Goal: Task Accomplishment & Management: Manage account settings

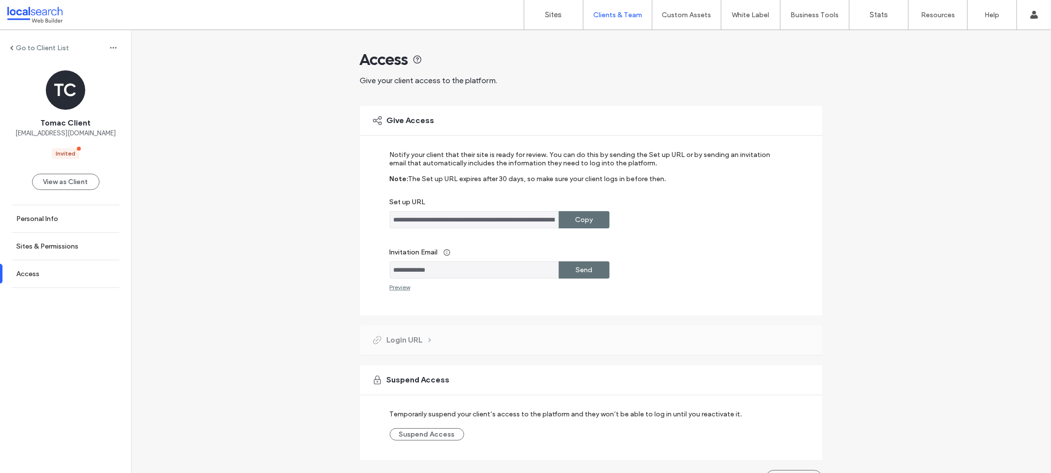
click at [424, 217] on input "**********" at bounding box center [474, 219] width 169 height 17
click at [410, 266] on input "**********" at bounding box center [474, 270] width 169 height 17
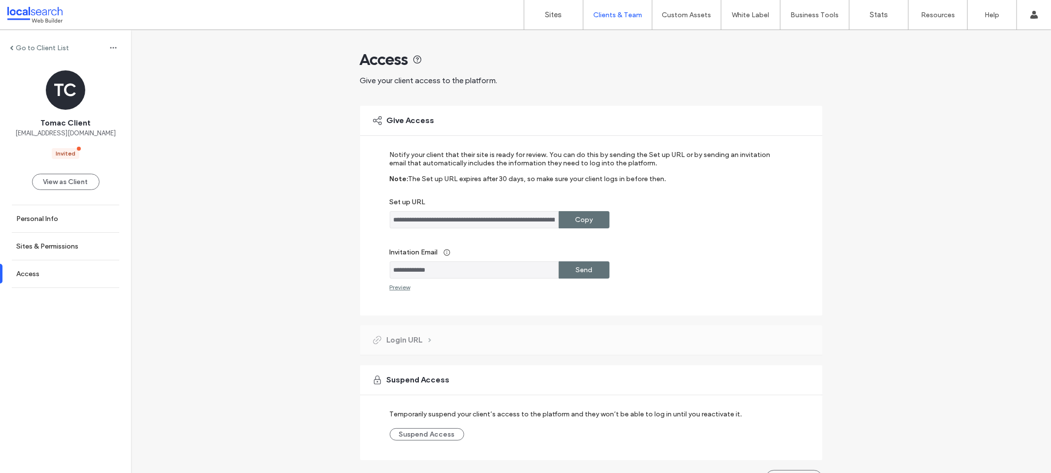
click at [410, 266] on input "**********" at bounding box center [474, 270] width 169 height 17
click at [24, 47] on label "Go to Client List" at bounding box center [42, 48] width 53 height 8
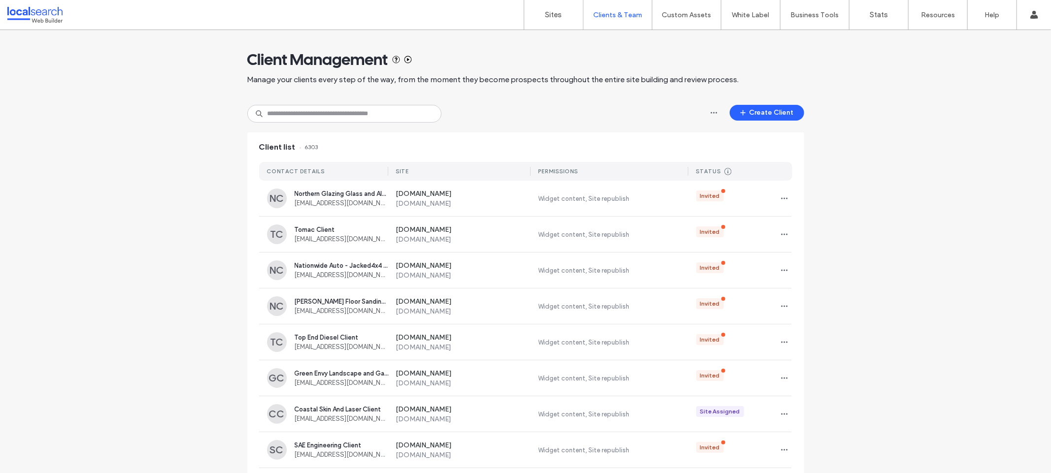
click at [45, 16] on div at bounding box center [63, 15] width 112 height 16
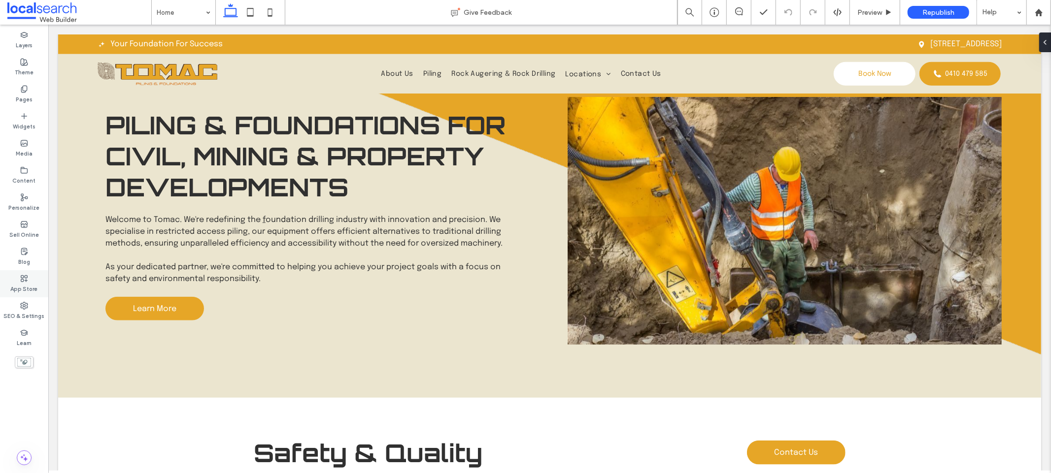
scroll to position [673, 0]
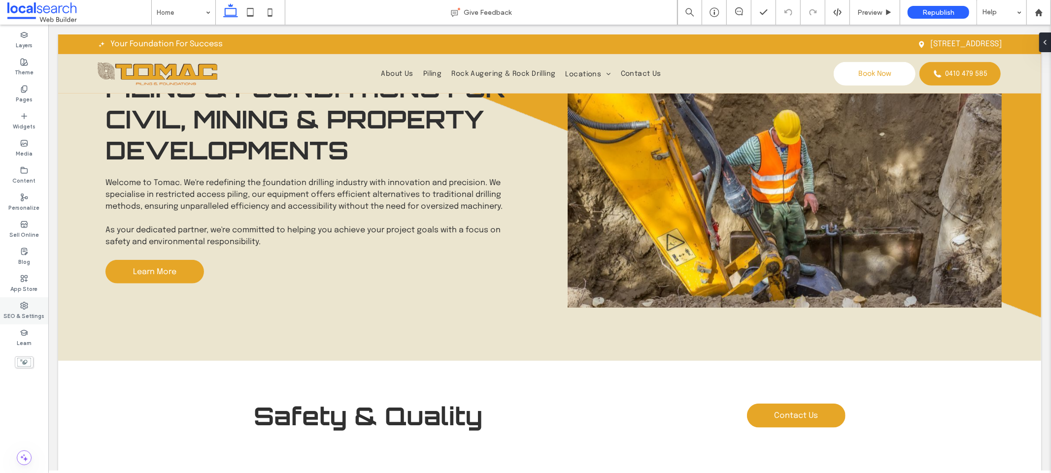
click at [28, 315] on label "SEO & Settings" at bounding box center [24, 315] width 41 height 11
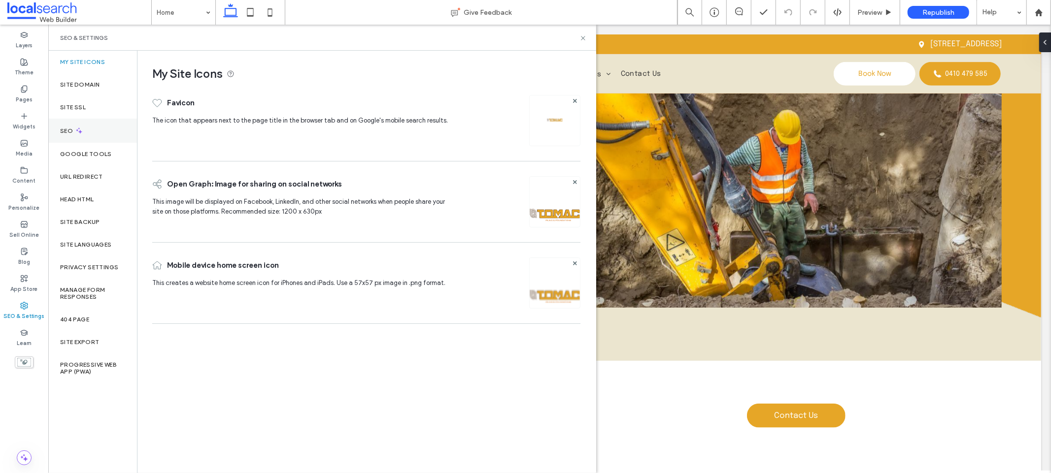
click at [86, 134] on div "SEO" at bounding box center [92, 131] width 89 height 24
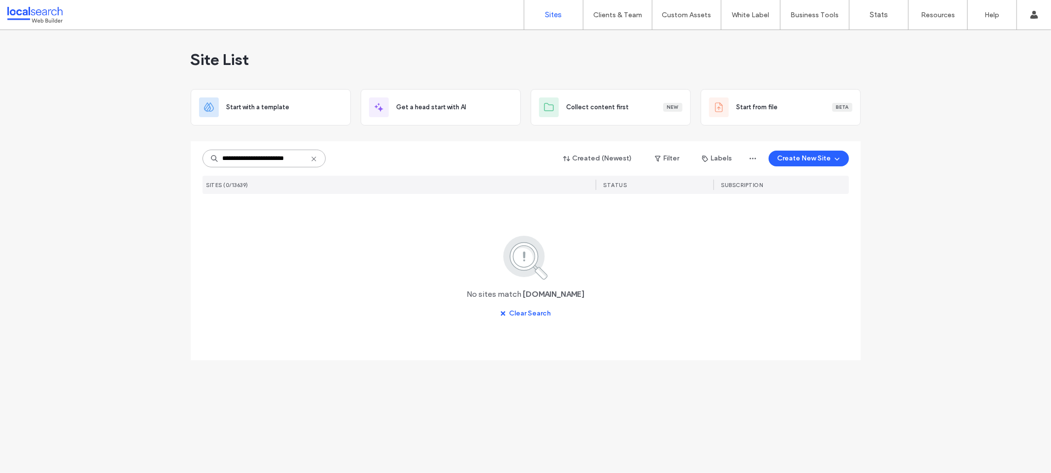
paste input
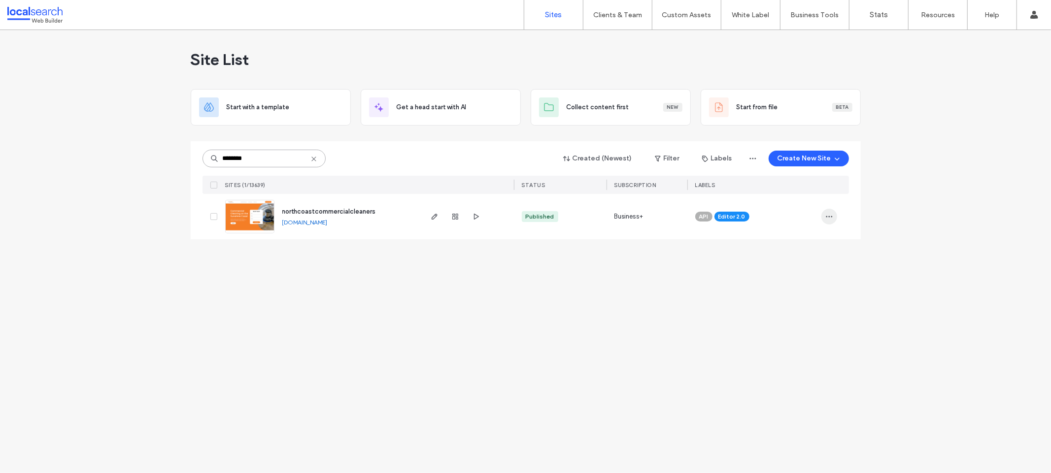
type input "********"
click at [821, 212] on span "button" at bounding box center [829, 217] width 16 height 16
click at [783, 279] on span "Assign Label" at bounding box center [785, 280] width 36 height 10
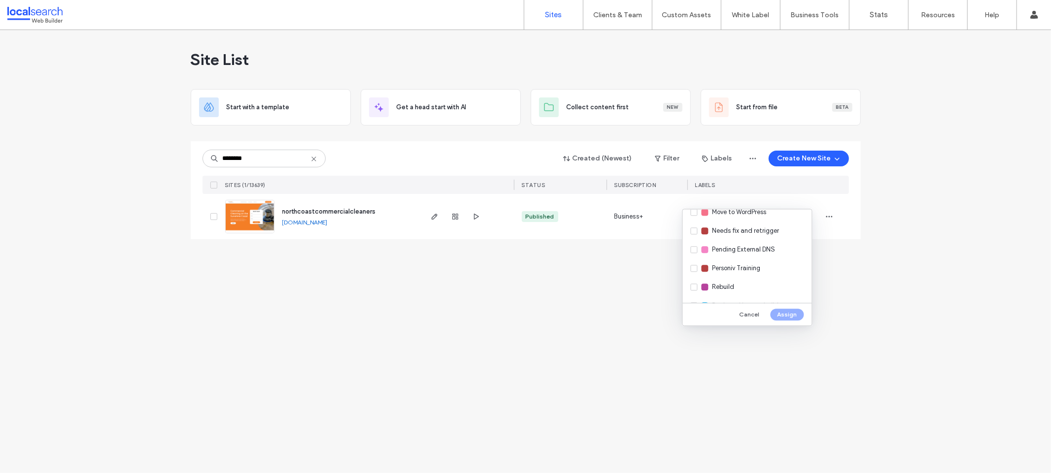
scroll to position [232, 0]
click at [752, 249] on span "Pending External DNS" at bounding box center [743, 253] width 63 height 10
click at [786, 321] on button "Assign" at bounding box center [786, 315] width 33 height 12
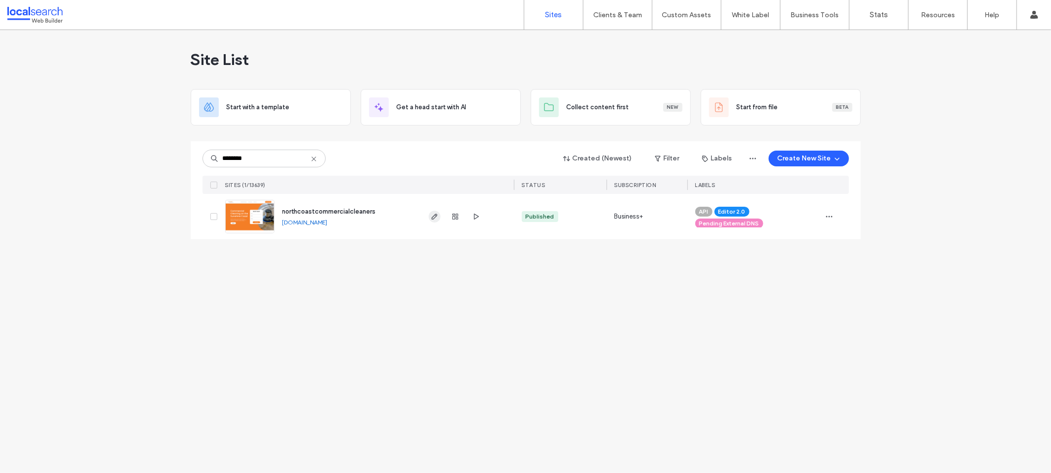
click at [431, 213] on icon "button" at bounding box center [435, 217] width 8 height 8
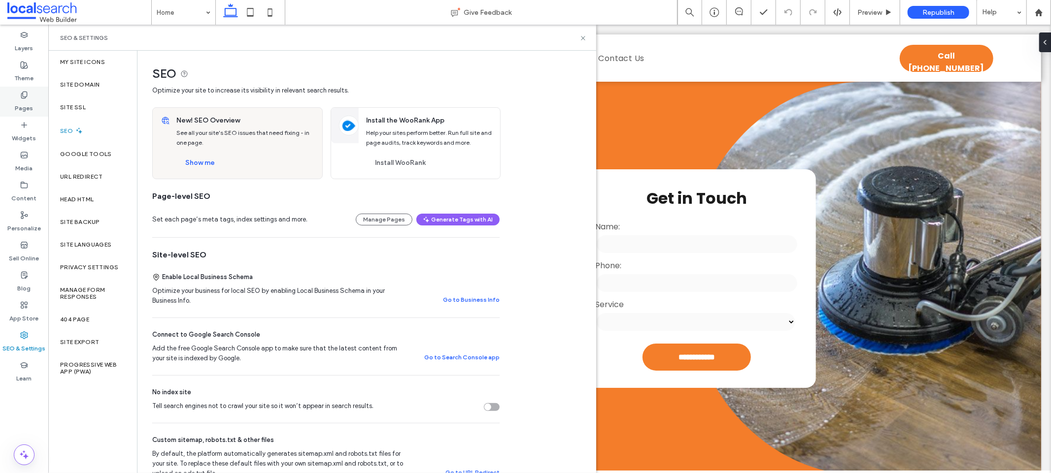
click at [27, 102] on label "Pages" at bounding box center [24, 106] width 18 height 14
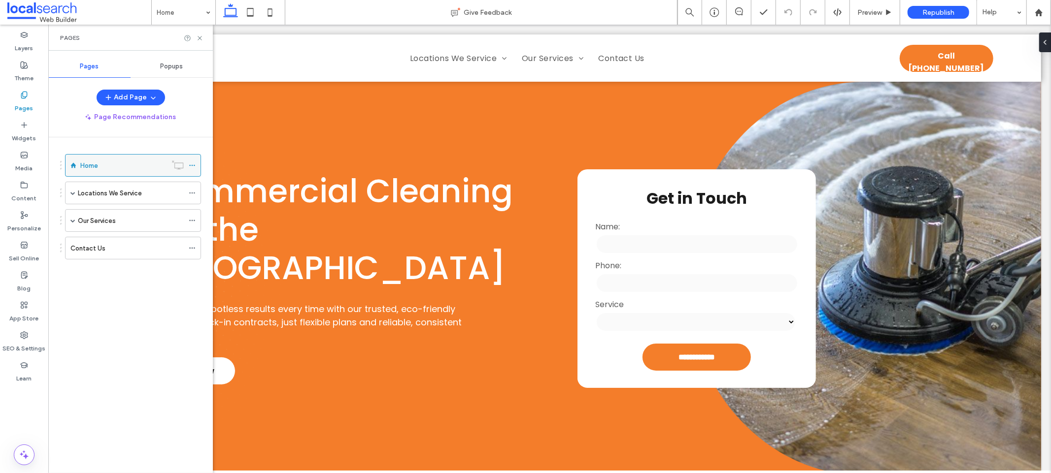
click at [190, 167] on icon at bounding box center [192, 165] width 7 height 7
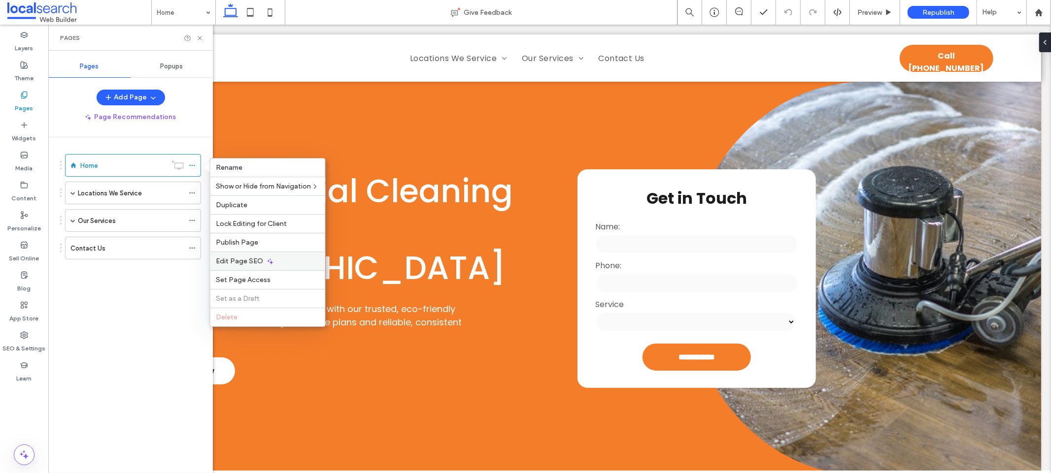
click at [254, 259] on span "Edit Page SEO" at bounding box center [239, 261] width 47 height 8
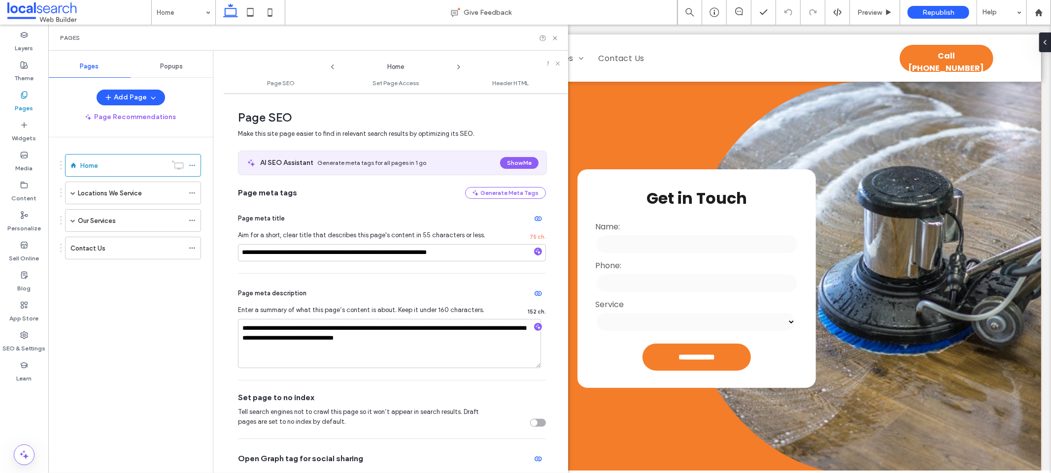
click at [460, 66] on icon at bounding box center [459, 67] width 8 height 8
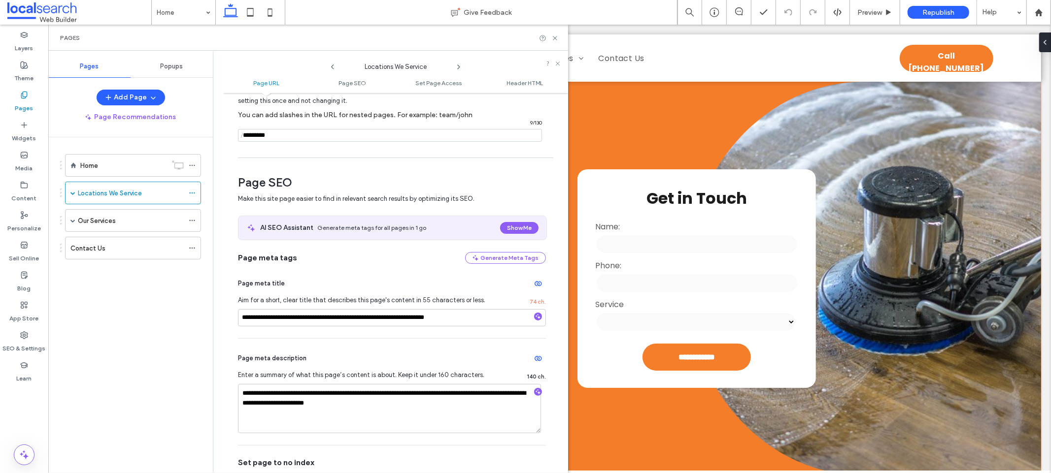
scroll to position [200, 0]
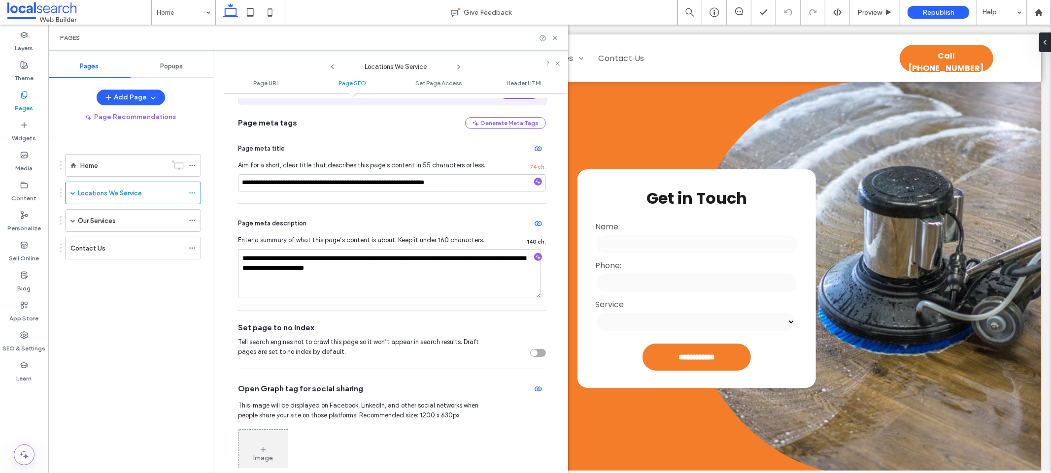
click at [460, 67] on icon at bounding box center [459, 67] width 8 height 8
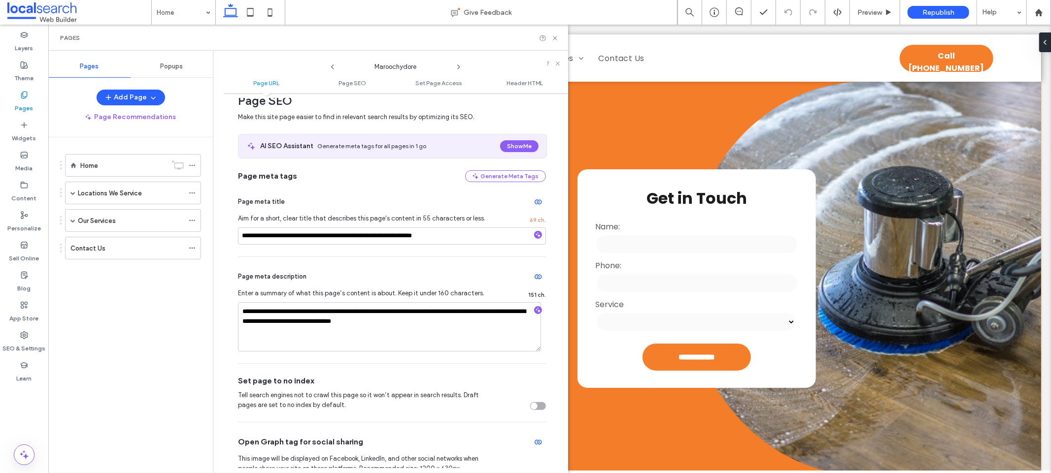
scroll to position [228, 0]
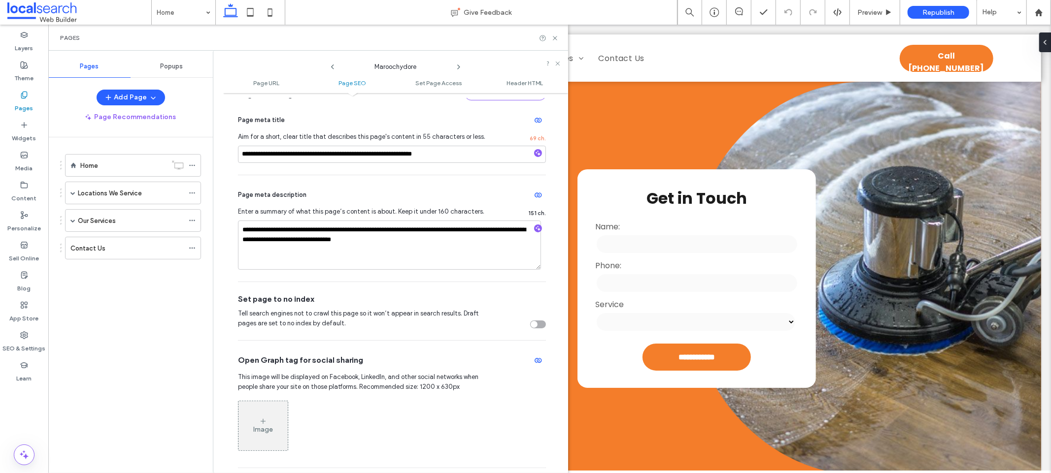
click at [458, 67] on icon at bounding box center [459, 67] width 8 height 8
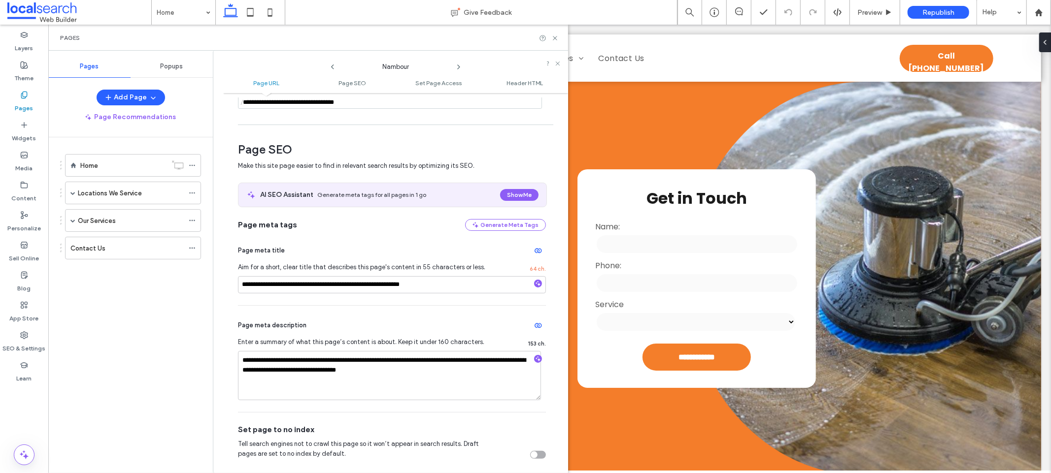
scroll to position [202, 0]
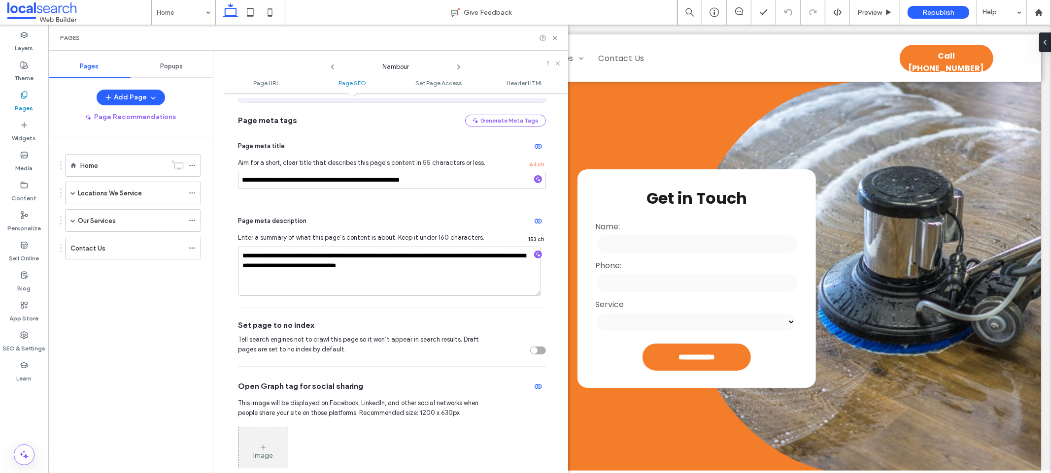
click at [455, 67] on icon at bounding box center [459, 67] width 8 height 8
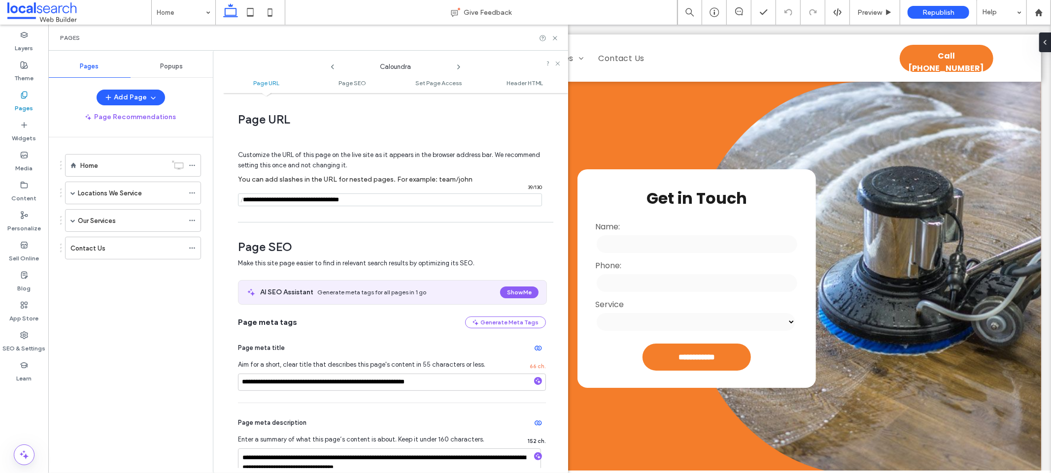
scroll to position [367, 0]
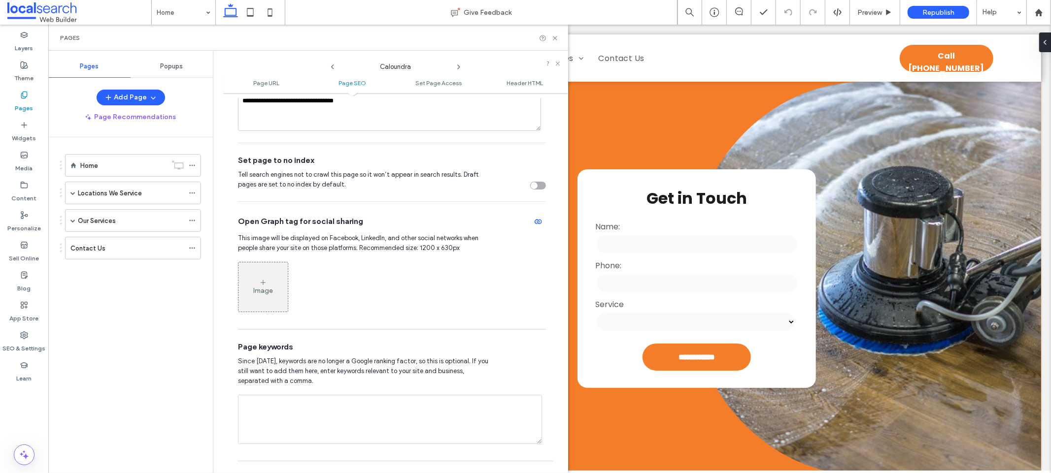
click at [457, 66] on icon at bounding box center [459, 67] width 8 height 8
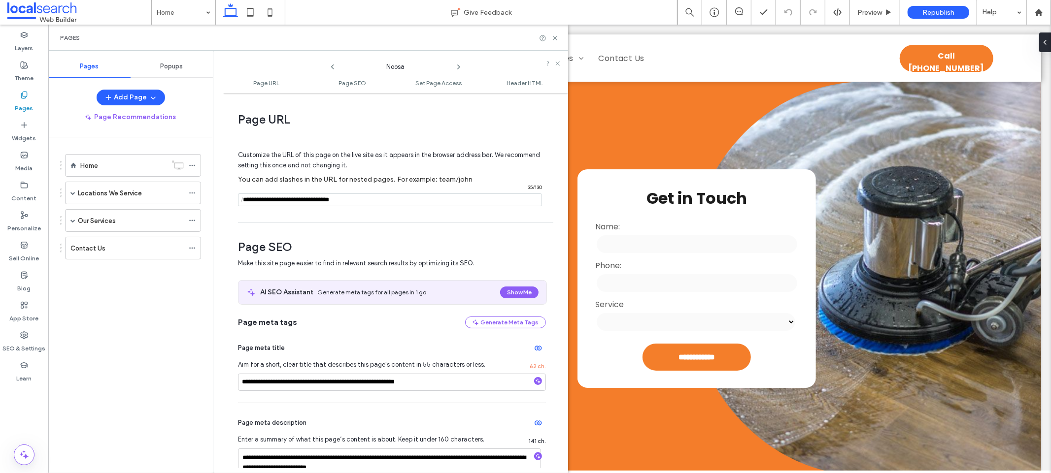
scroll to position [210, 0]
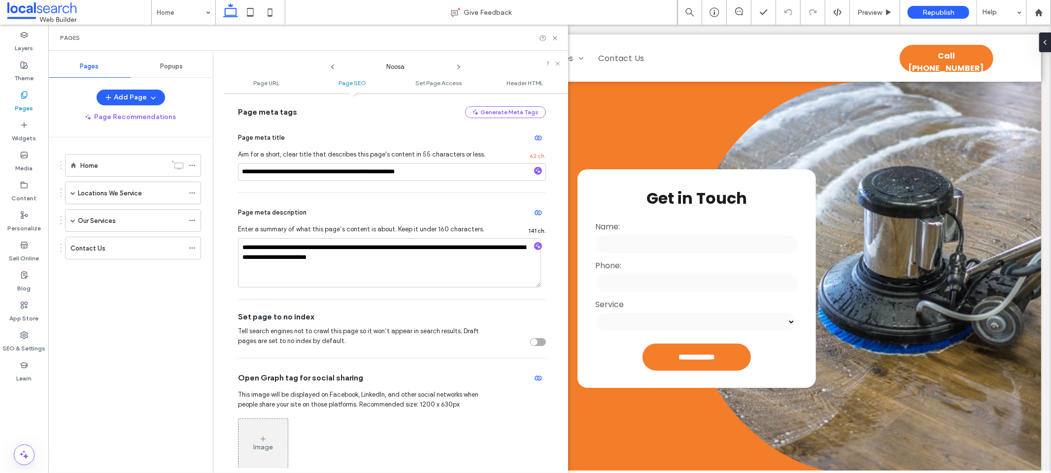
click at [462, 66] on icon at bounding box center [459, 67] width 8 height 8
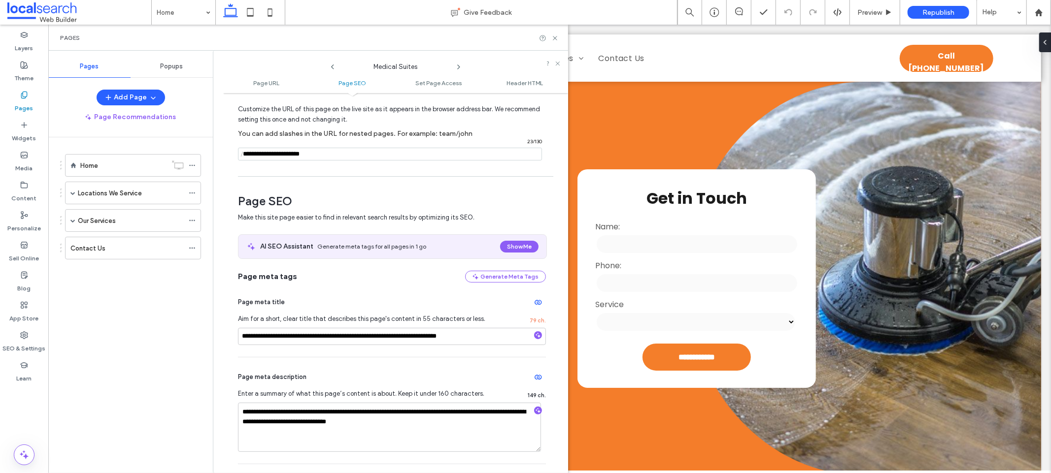
scroll to position [178, 0]
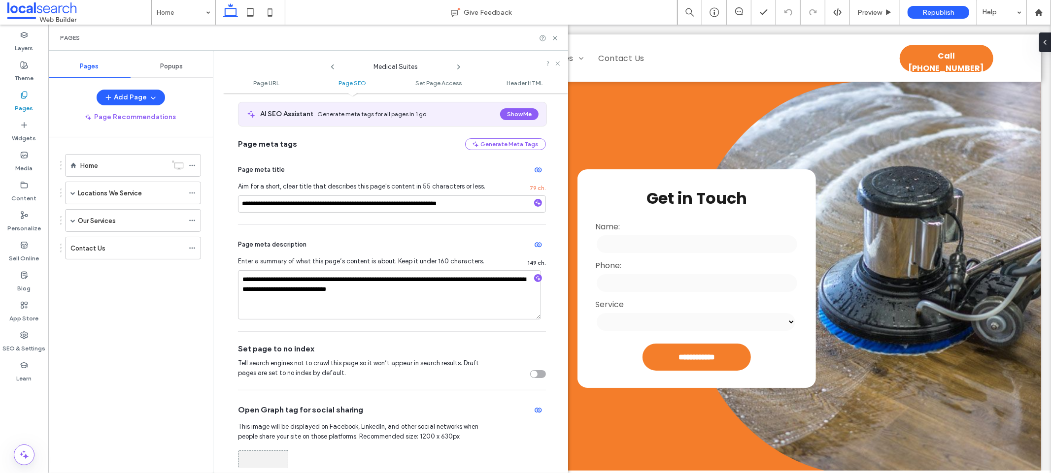
click at [459, 65] on icon at bounding box center [459, 67] width 8 height 8
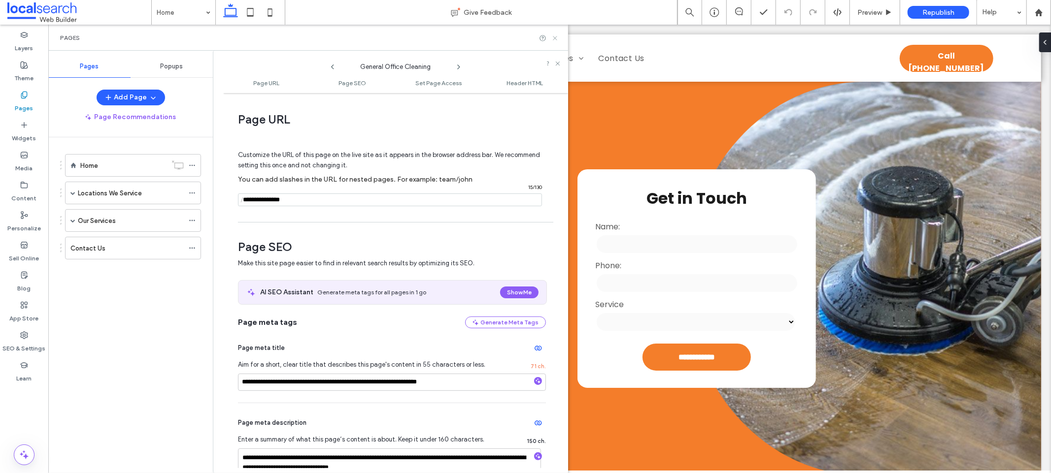
click at [555, 37] on use at bounding box center [555, 38] width 4 height 4
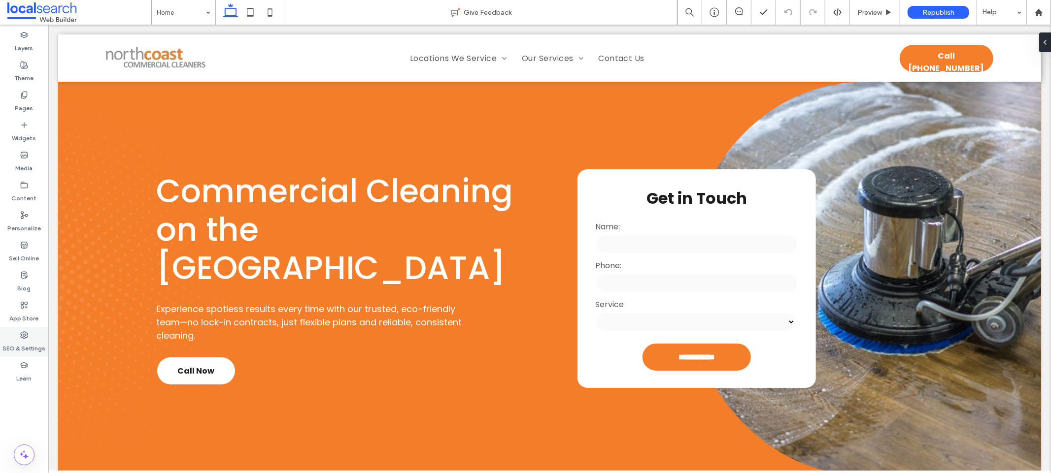
click at [28, 335] on div "SEO & Settings" at bounding box center [24, 342] width 48 height 30
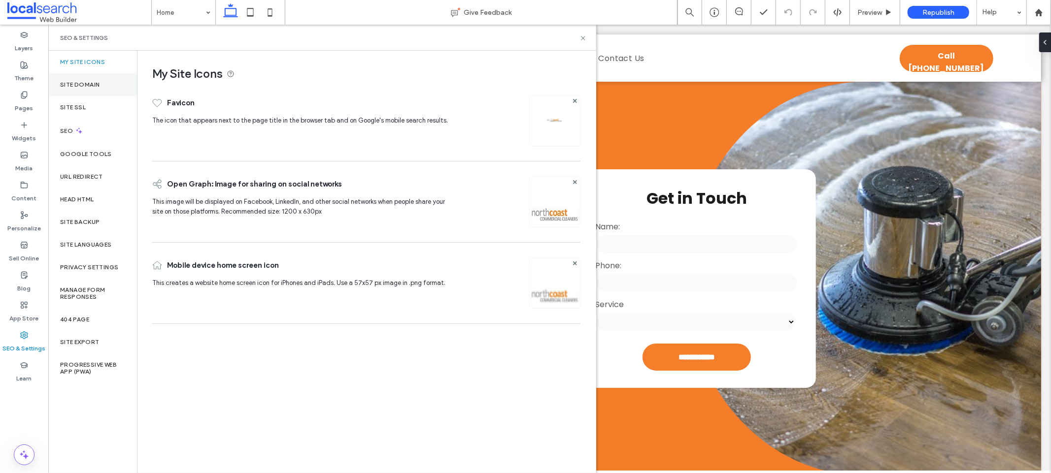
click at [106, 80] on div "Site Domain" at bounding box center [92, 84] width 89 height 23
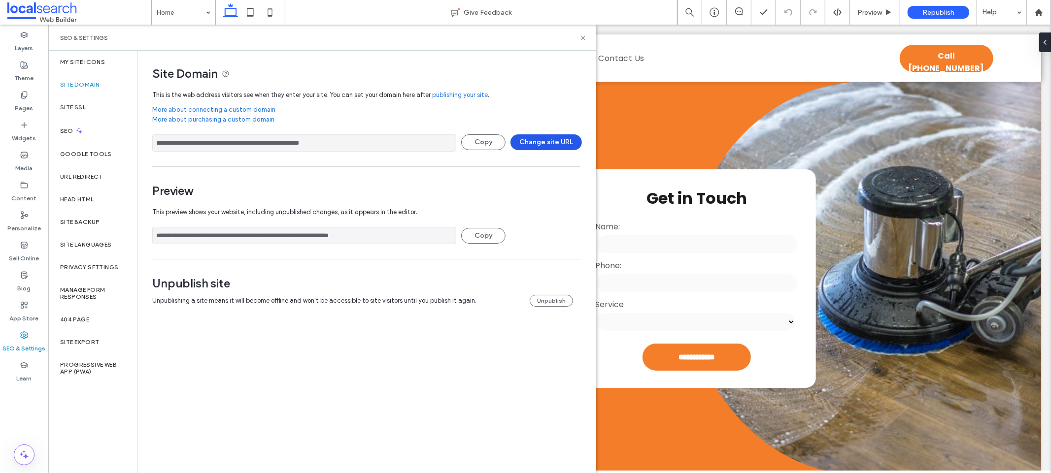
click at [554, 145] on button "Change site URL" at bounding box center [545, 142] width 71 height 16
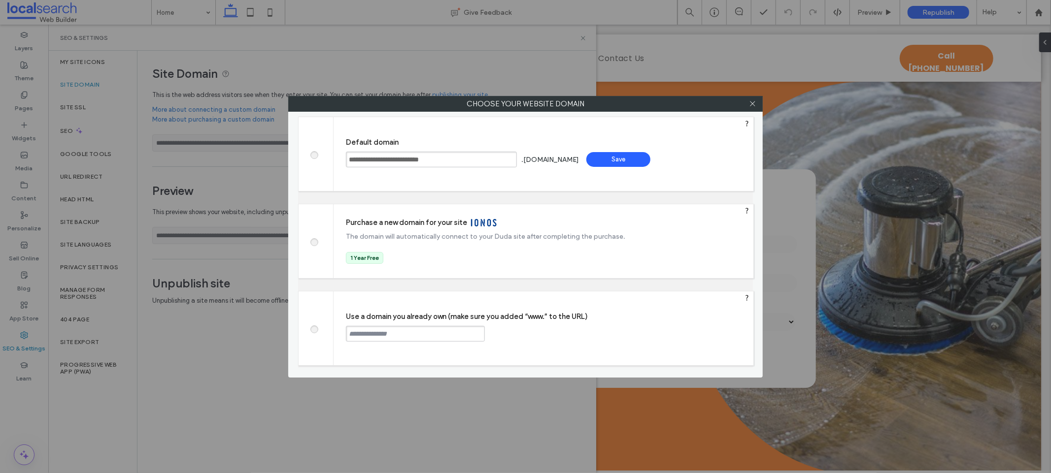
click at [430, 343] on div "Use a domain you already own (make sure you added “www.” to the URL) Continue" at bounding box center [543, 329] width 420 height 74
click at [427, 340] on input "text" at bounding box center [415, 334] width 139 height 16
paste input "********"
type input "********"
paste input "**********"
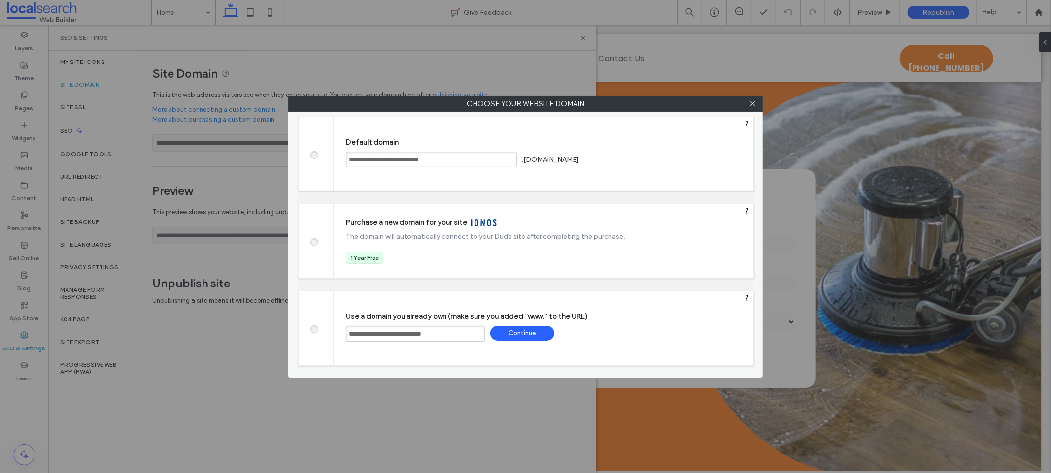
type input "**********"
click at [523, 329] on div "Continue" at bounding box center [522, 333] width 64 height 15
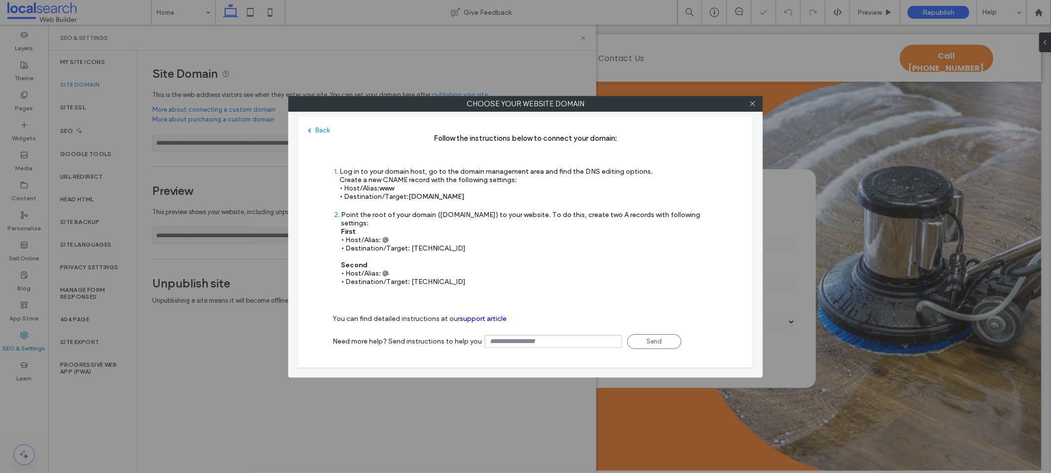
type input "**********"
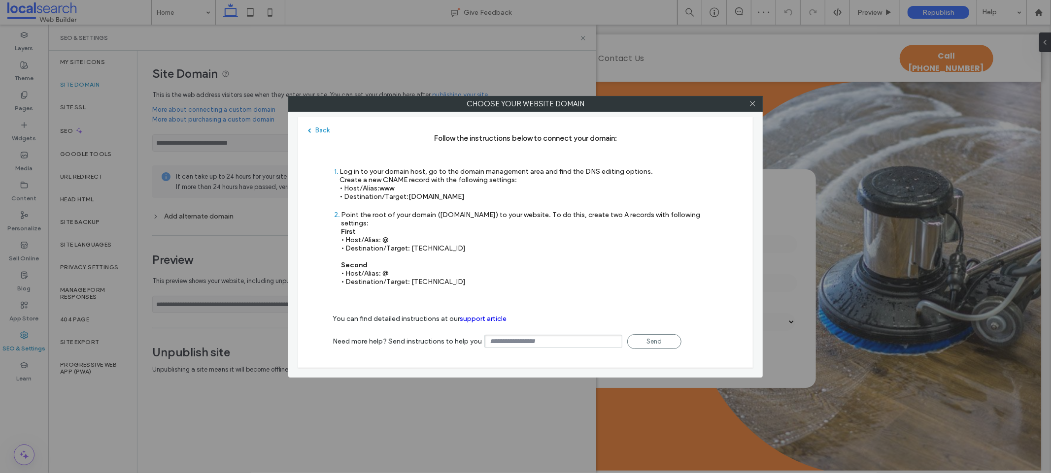
click at [746, 101] on div at bounding box center [752, 104] width 15 height 15
click at [756, 106] on icon at bounding box center [752, 103] width 7 height 7
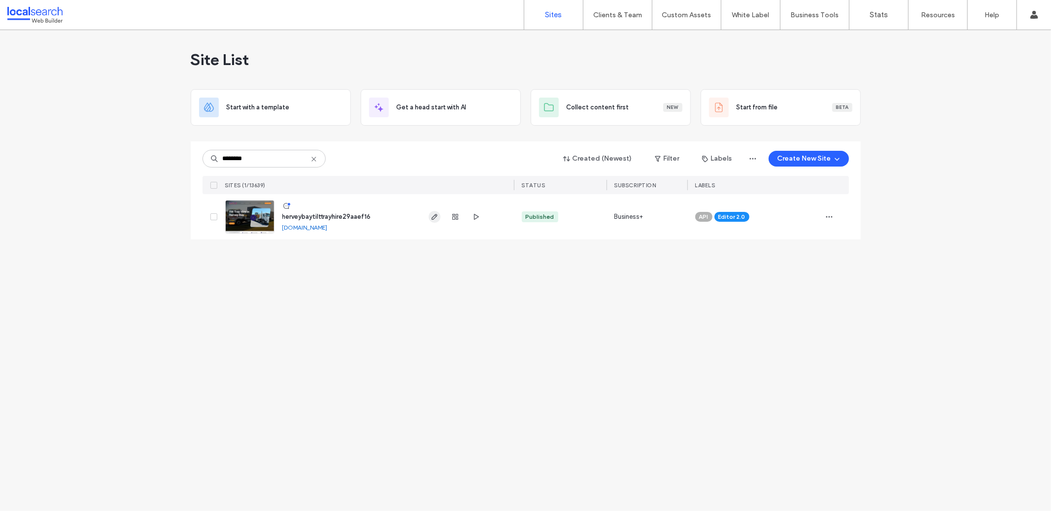
type input "********"
click at [435, 214] on use "button" at bounding box center [434, 217] width 6 height 6
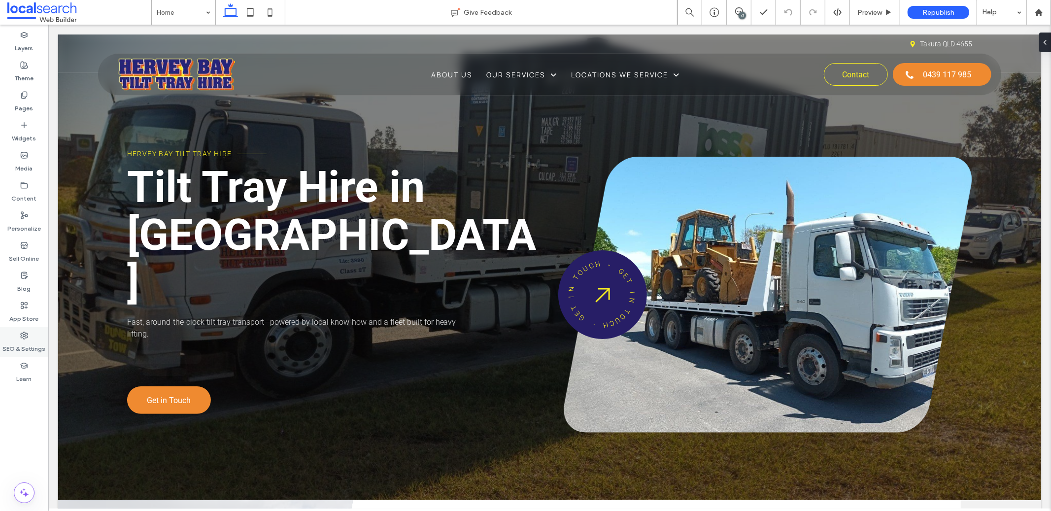
click at [27, 346] on label "SEO & Settings" at bounding box center [24, 346] width 43 height 14
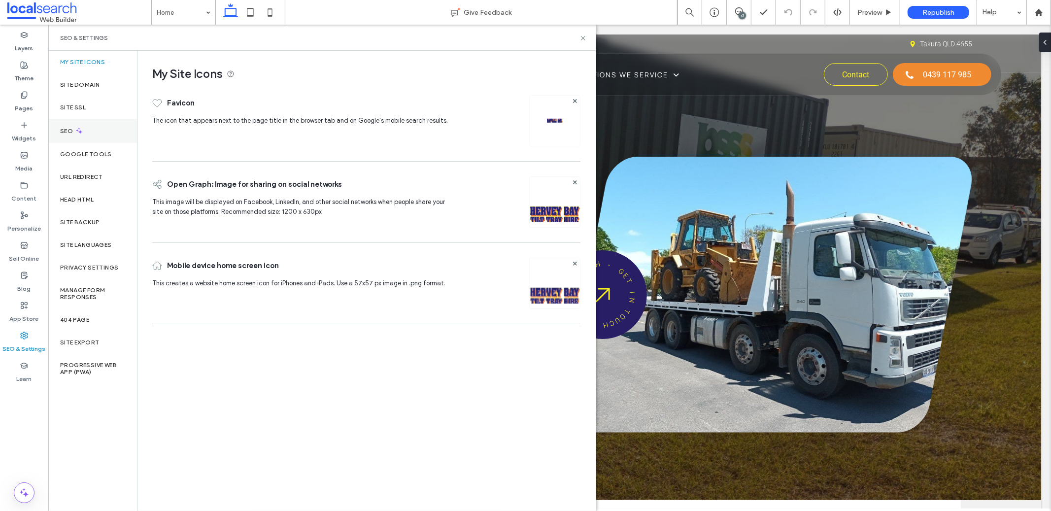
click at [84, 133] on div "SEO" at bounding box center [92, 131] width 89 height 24
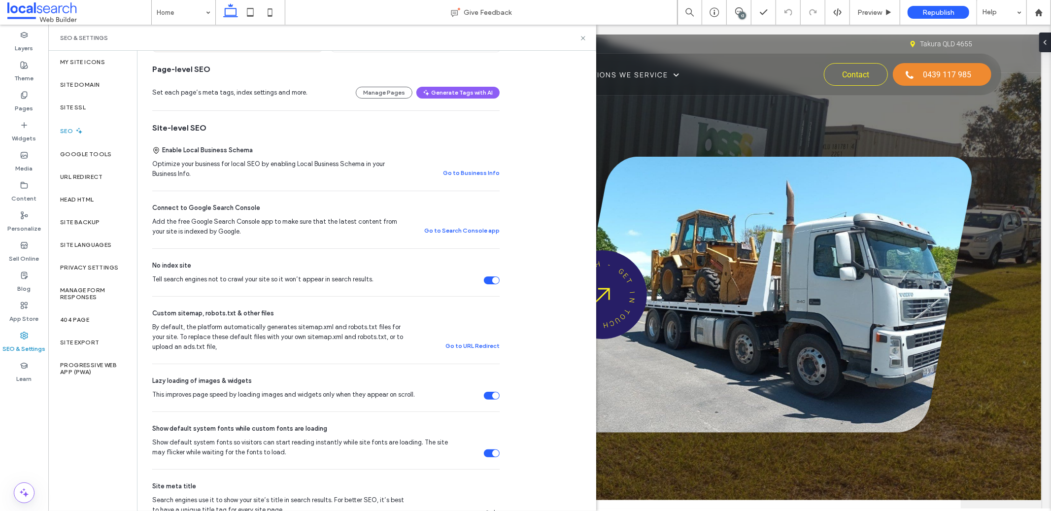
scroll to position [231, 0]
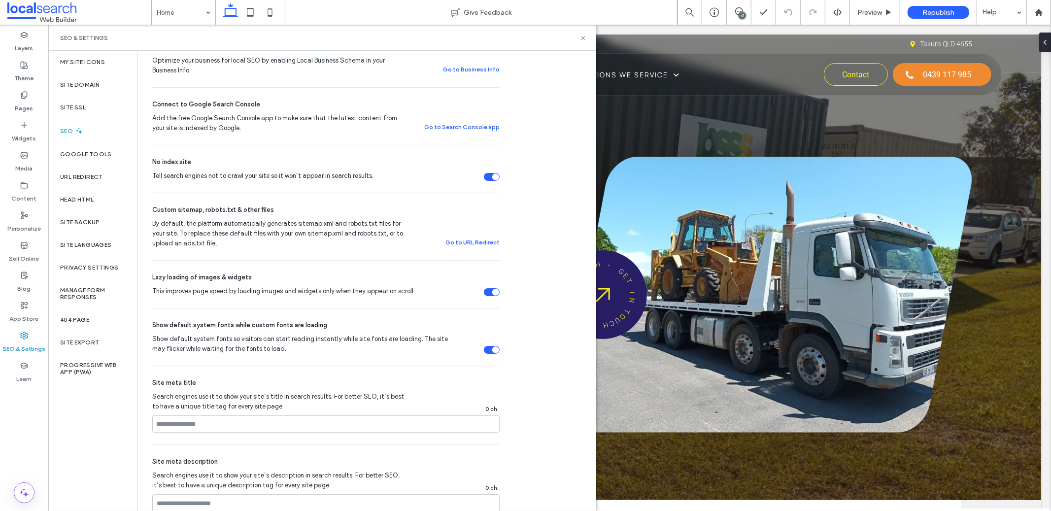
click at [491, 176] on div "Tell search engines not to crawl your site so it won’t appear in search results." at bounding box center [492, 177] width 16 height 8
click at [99, 168] on div "URL Redirect" at bounding box center [92, 177] width 89 height 23
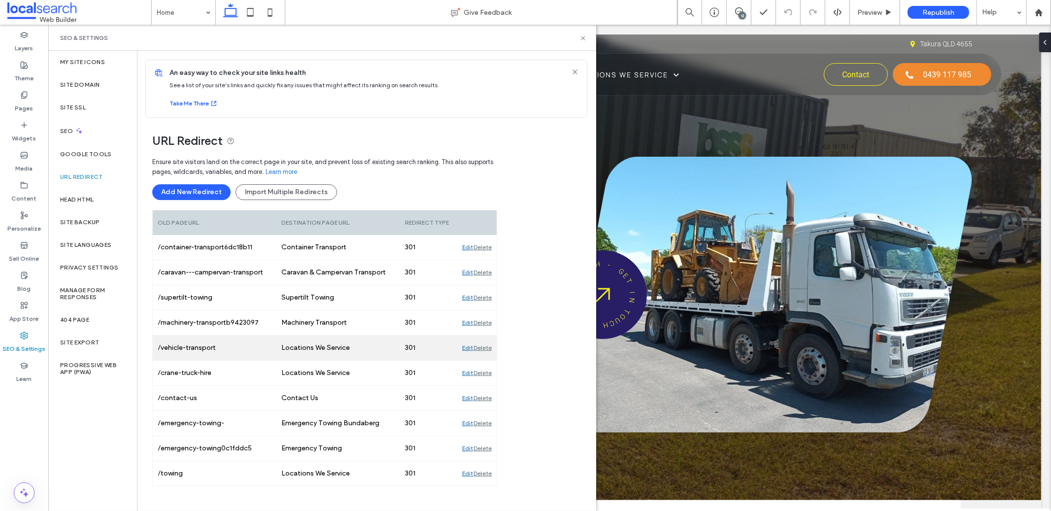
scroll to position [7, 0]
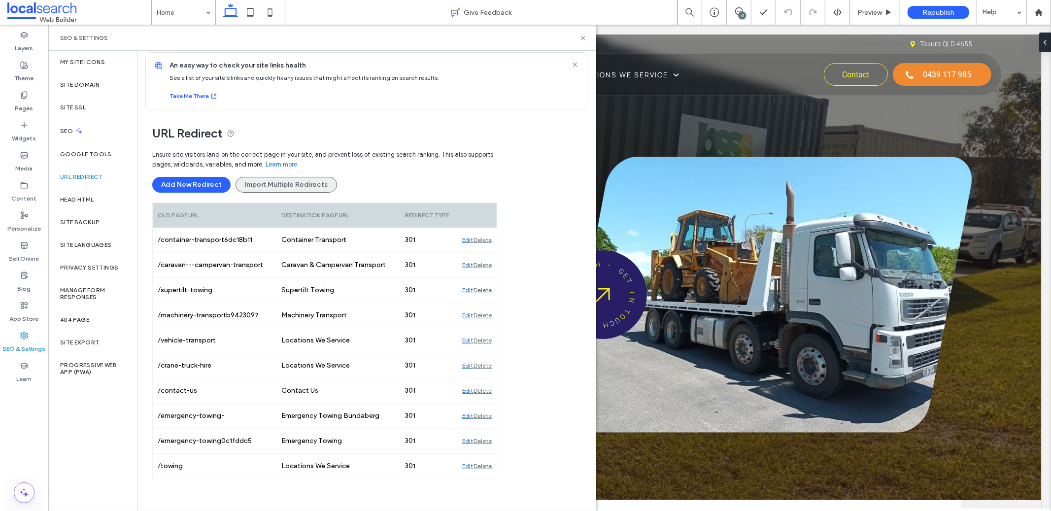
click at [270, 186] on button "Import Multiple Redirects" at bounding box center [285, 185] width 101 height 16
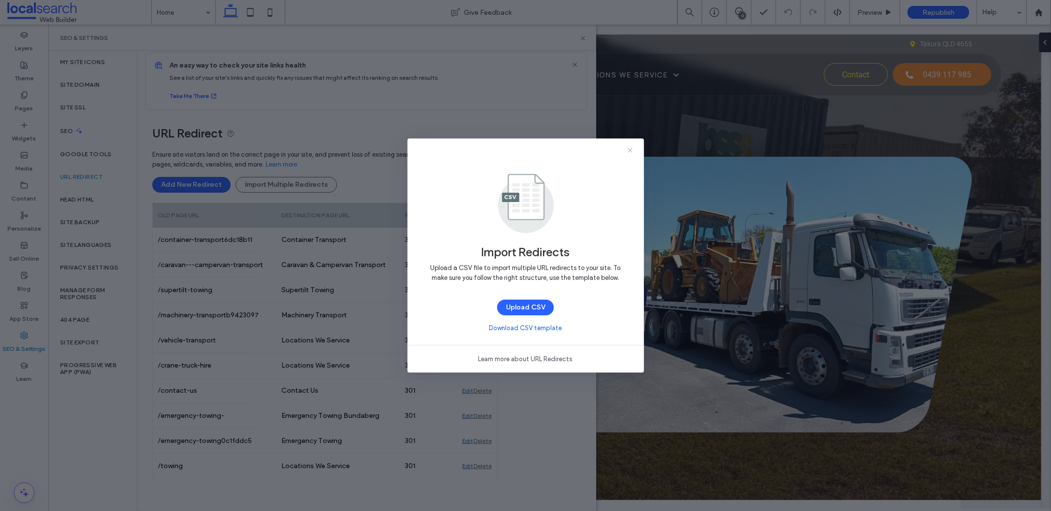
click at [631, 151] on use at bounding box center [630, 150] width 4 height 4
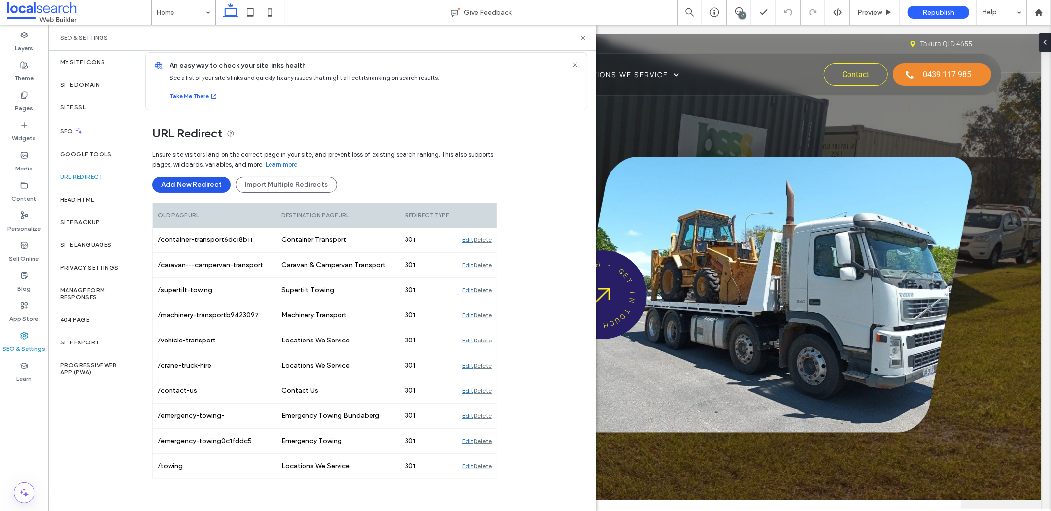
click at [173, 186] on button "Add New Redirect" at bounding box center [191, 185] width 78 height 16
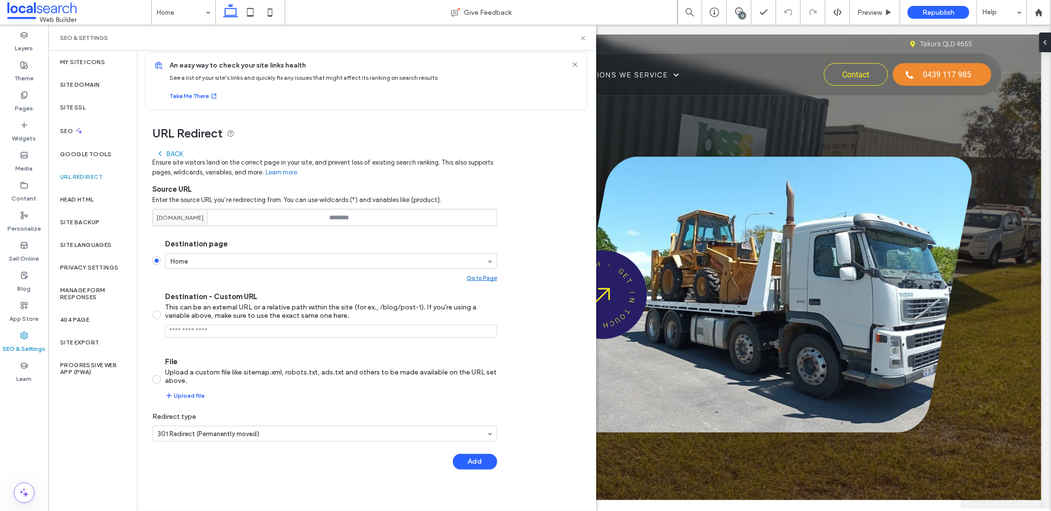
click at [69, 178] on label "URL Redirect" at bounding box center [81, 176] width 43 height 7
click at [81, 198] on label "Head HTML" at bounding box center [77, 199] width 34 height 7
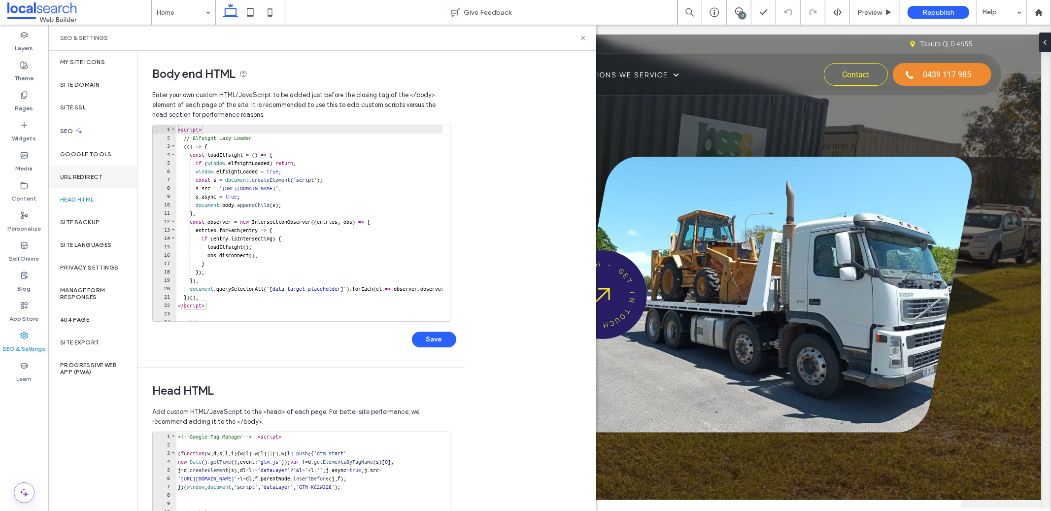
click at [81, 167] on div "URL Redirect" at bounding box center [92, 177] width 89 height 23
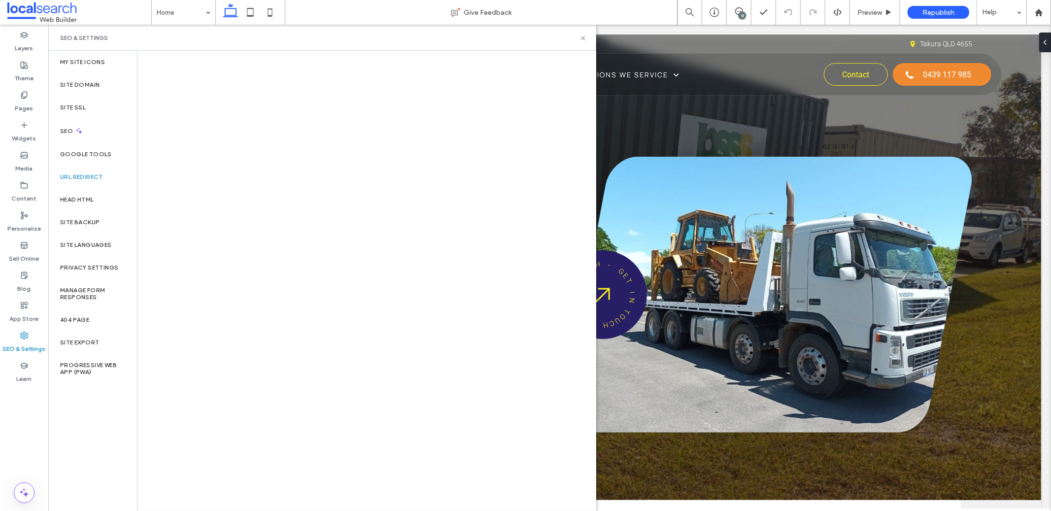
click at [82, 173] on label "URL Redirect" at bounding box center [81, 176] width 43 height 7
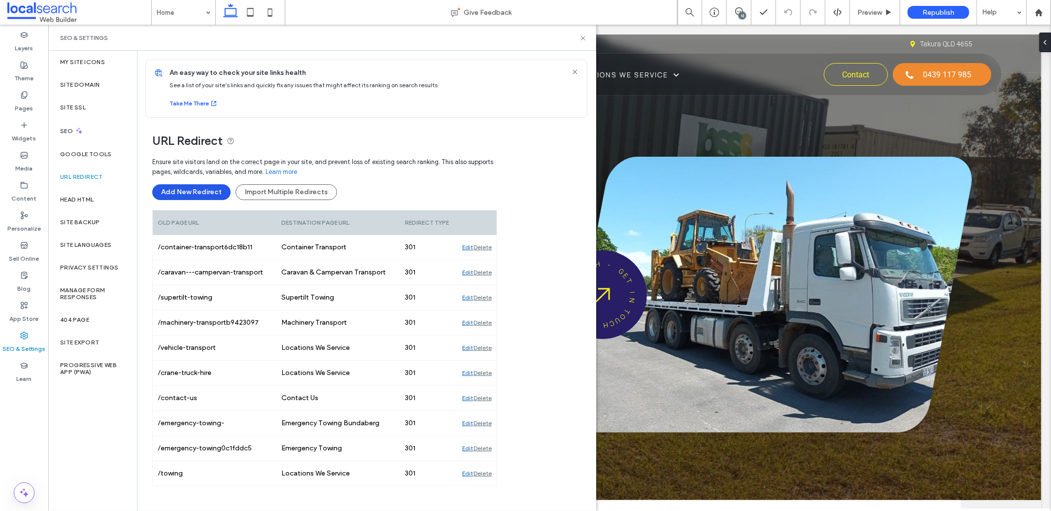
click at [185, 191] on button "Add New Redirect" at bounding box center [191, 192] width 78 height 16
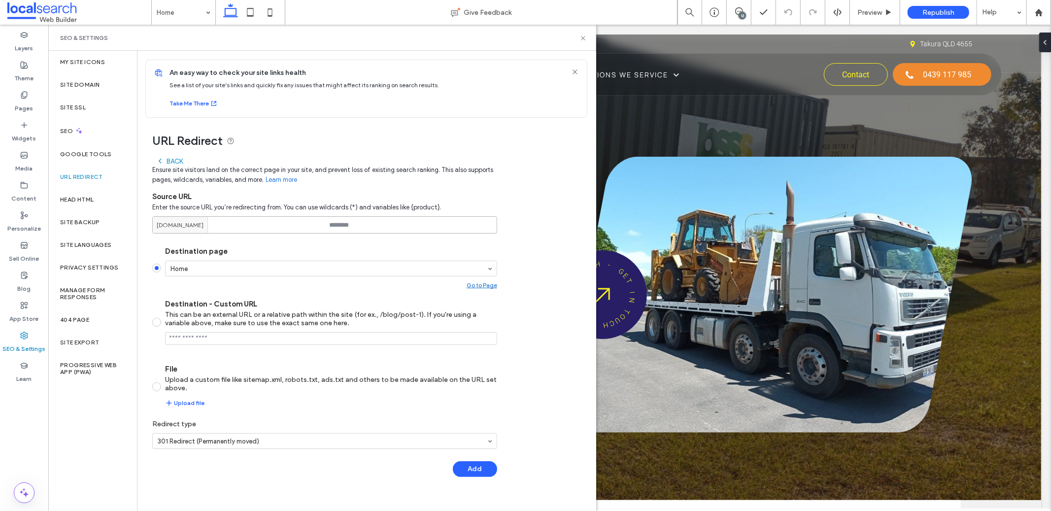
click at [357, 229] on input at bounding box center [324, 224] width 345 height 17
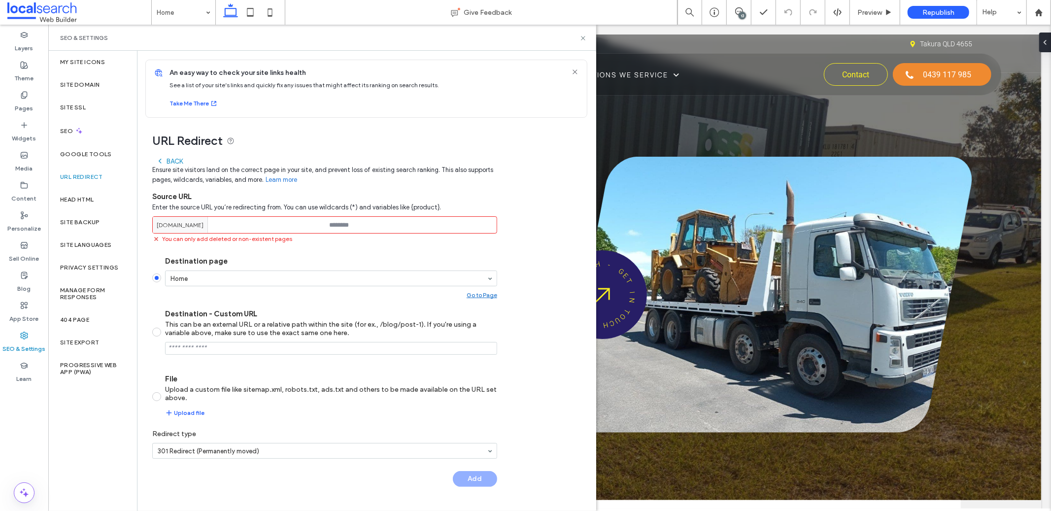
click at [95, 169] on div "URL Redirect" at bounding box center [92, 177] width 89 height 23
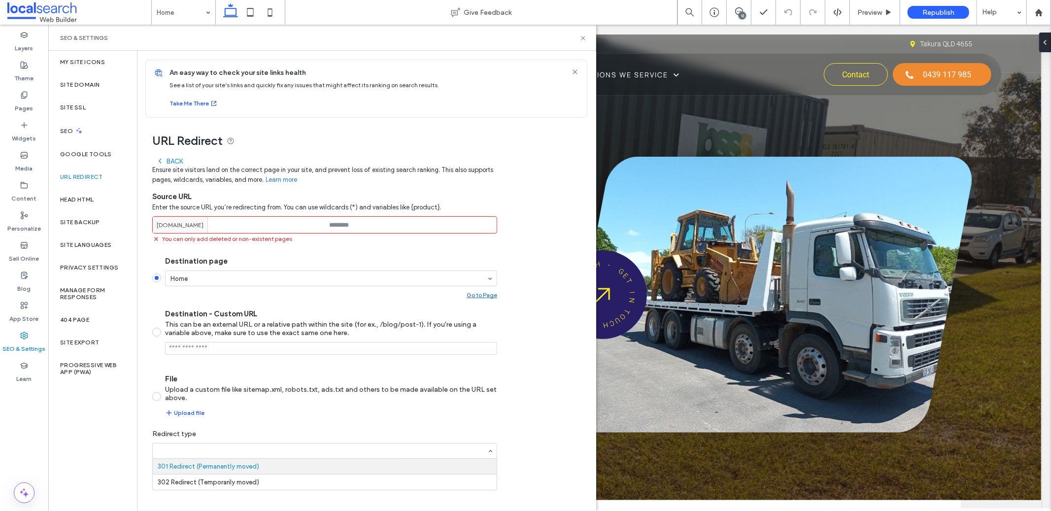
click at [294, 439] on label "Redirect type" at bounding box center [324, 434] width 345 height 18
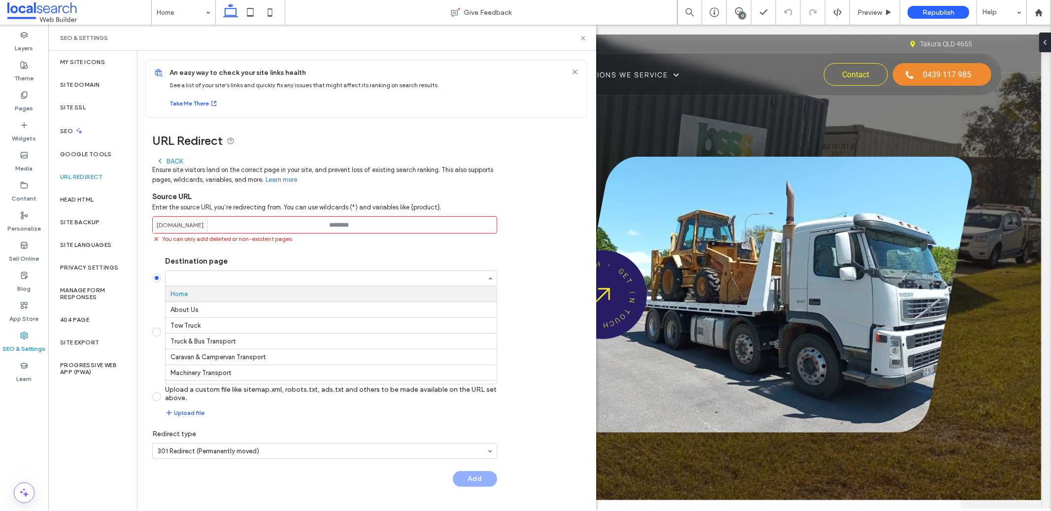
click at [475, 279] on input "Destination page Home About Us Tow Truck Truck & Bus Transport Caravan & Camper…" at bounding box center [328, 278] width 316 height 7
click at [525, 267] on div "URL Redirect Back Ensure site visitors land on the correct page in your site, a…" at bounding box center [362, 307] width 450 height 379
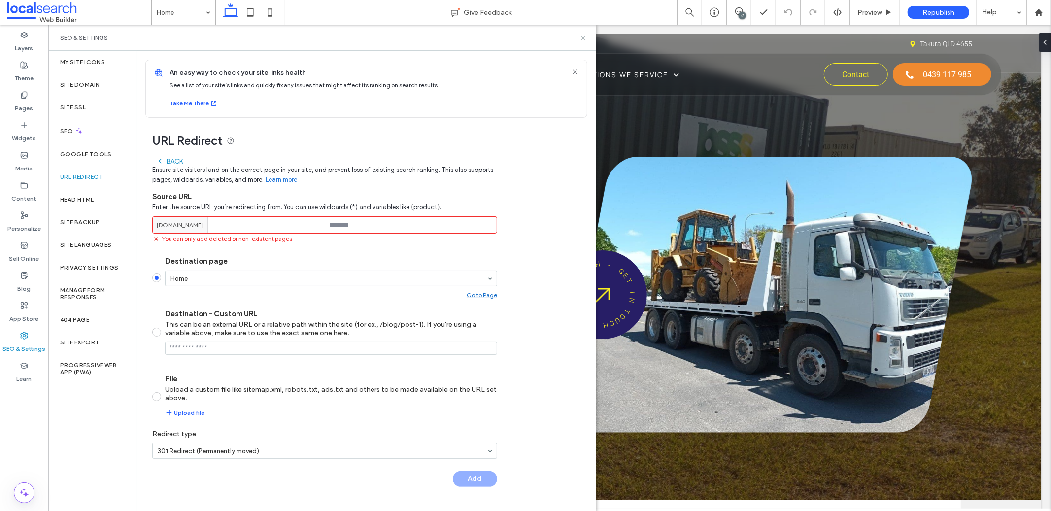
drag, startPoint x: 582, startPoint y: 39, endPoint x: 530, endPoint y: 17, distance: 57.2
click at [582, 39] on icon at bounding box center [582, 37] width 7 height 7
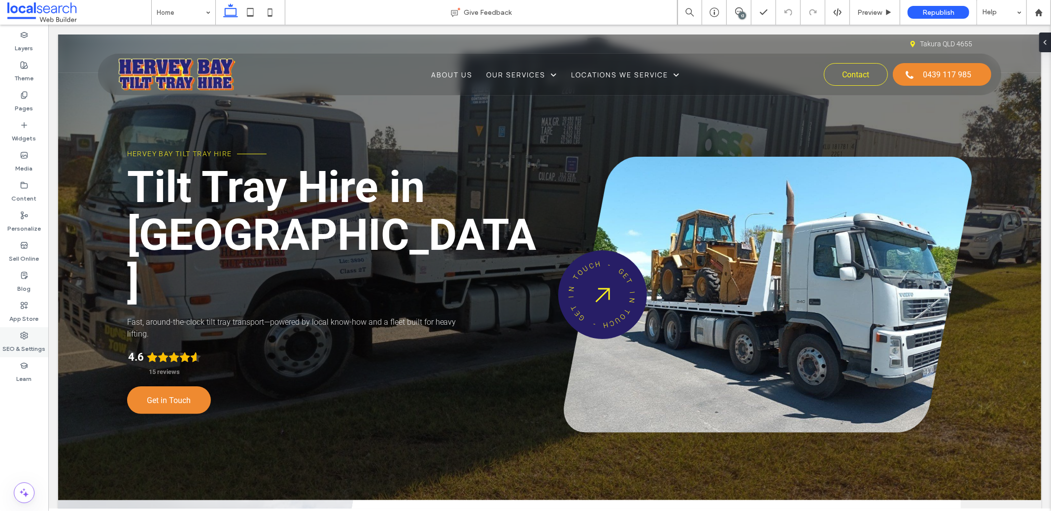
click at [26, 338] on icon at bounding box center [24, 336] width 8 height 8
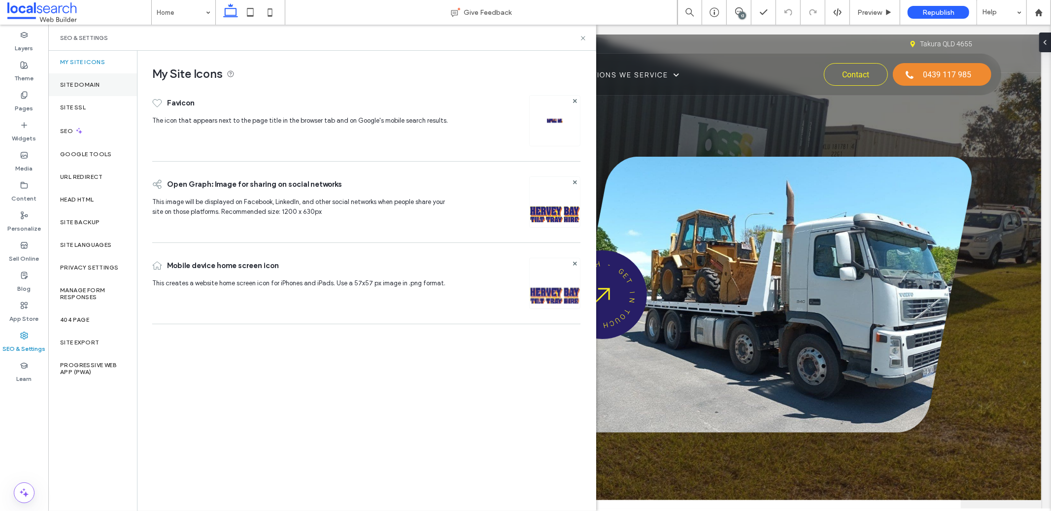
click at [79, 86] on label "Site Domain" at bounding box center [79, 84] width 39 height 7
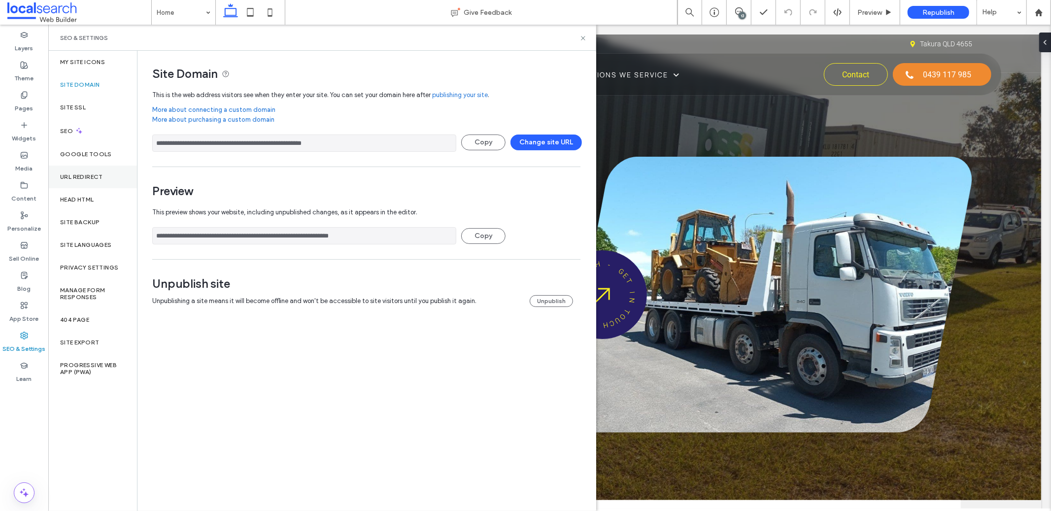
click at [100, 180] on div "URL Redirect" at bounding box center [92, 177] width 89 height 23
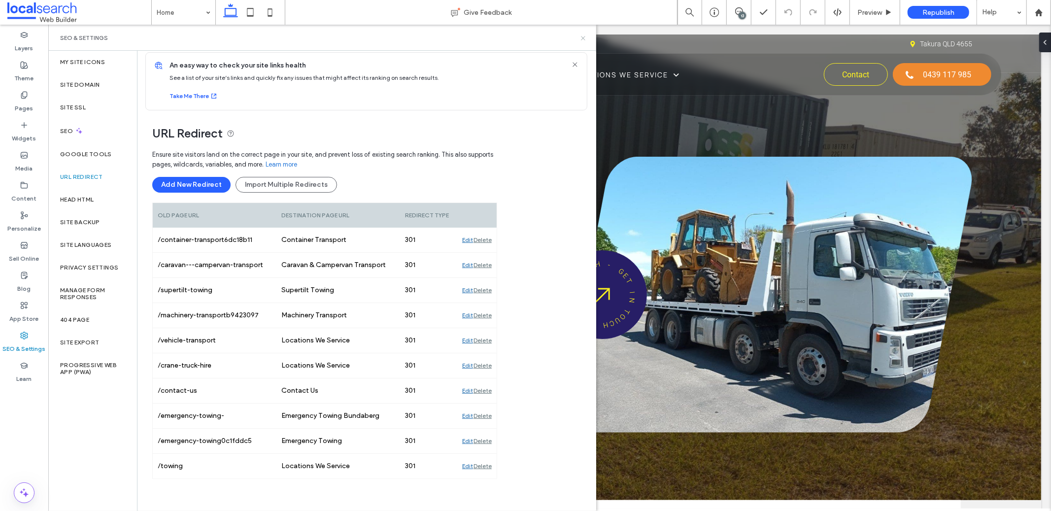
click at [584, 38] on use at bounding box center [583, 38] width 4 height 4
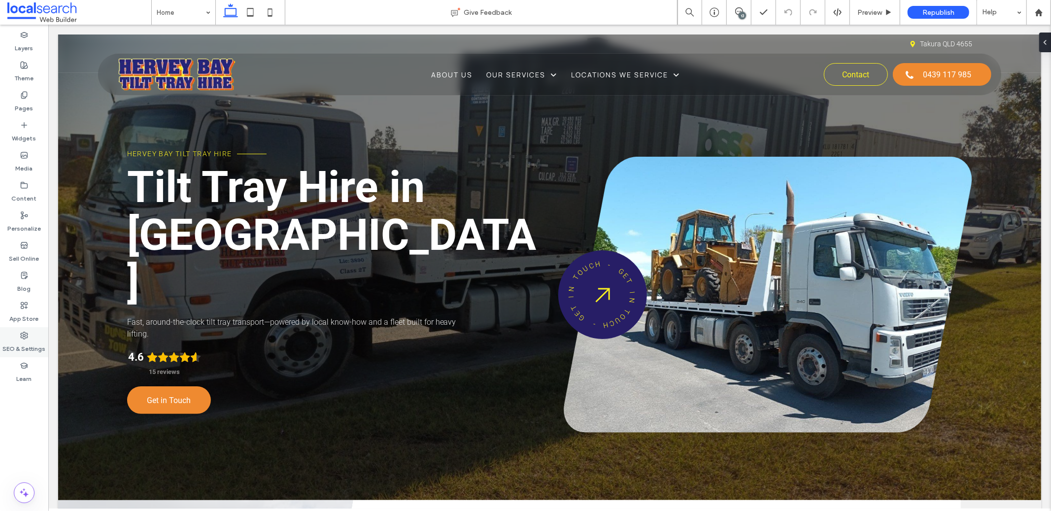
click at [27, 335] on use at bounding box center [24, 335] width 7 height 7
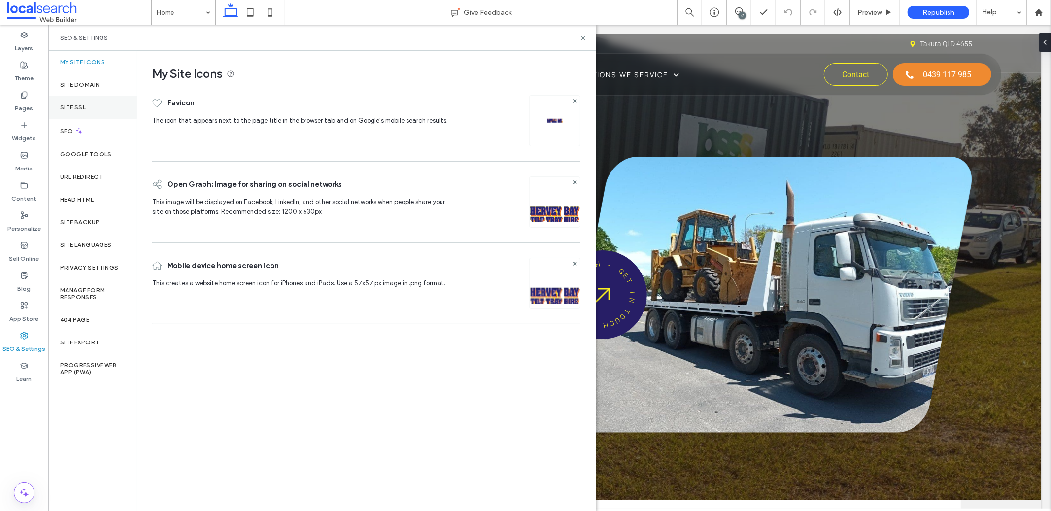
click at [70, 100] on div "Site SSL" at bounding box center [92, 107] width 89 height 23
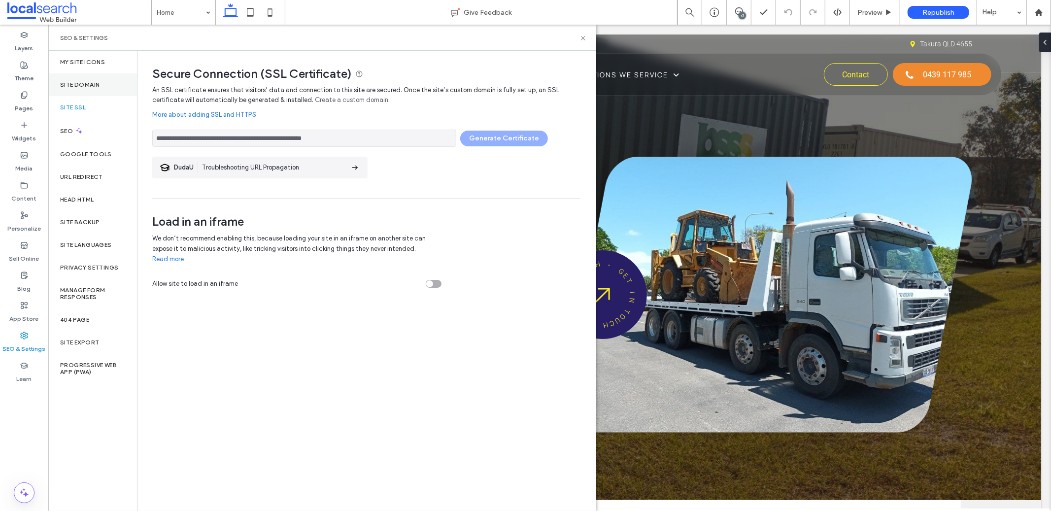
click at [88, 89] on div "Site Domain" at bounding box center [92, 84] width 89 height 23
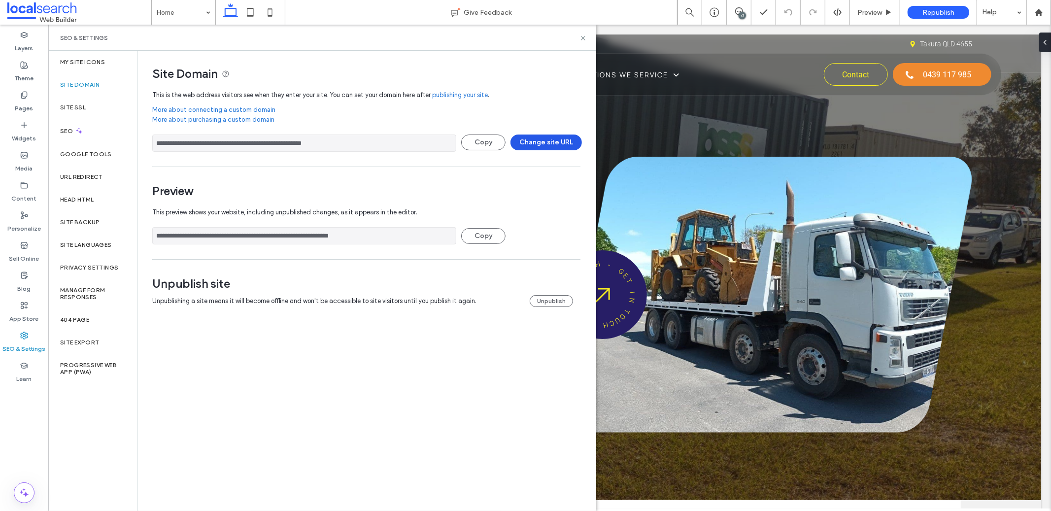
click at [537, 146] on button "Change site URL" at bounding box center [545, 142] width 71 height 16
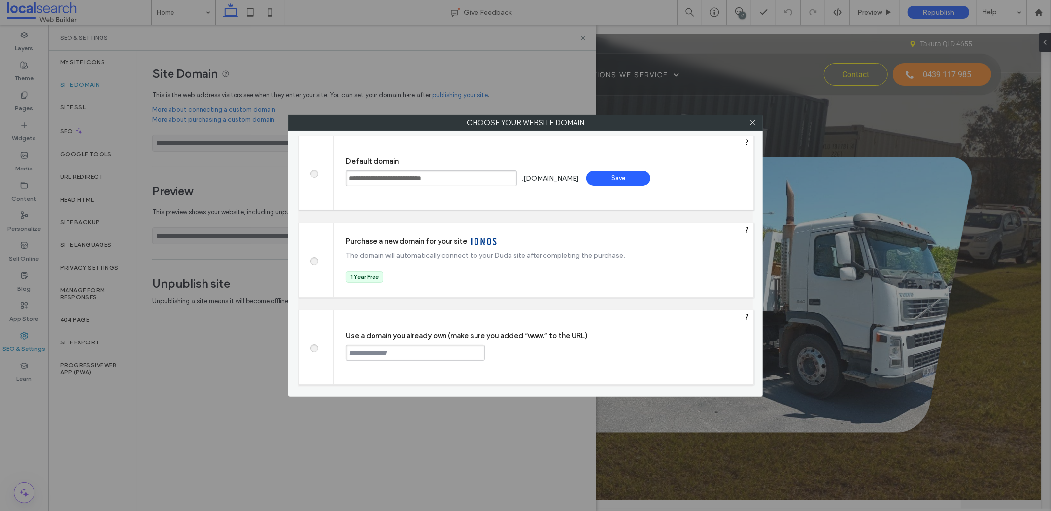
click at [390, 333] on div "Use a domain you already own (make sure you added “www.” to the URL) Continue" at bounding box center [543, 347] width 420 height 74
click at [389, 348] on input "text" at bounding box center [415, 353] width 139 height 16
paste input "********"
paste input "**********"
type input "**********"
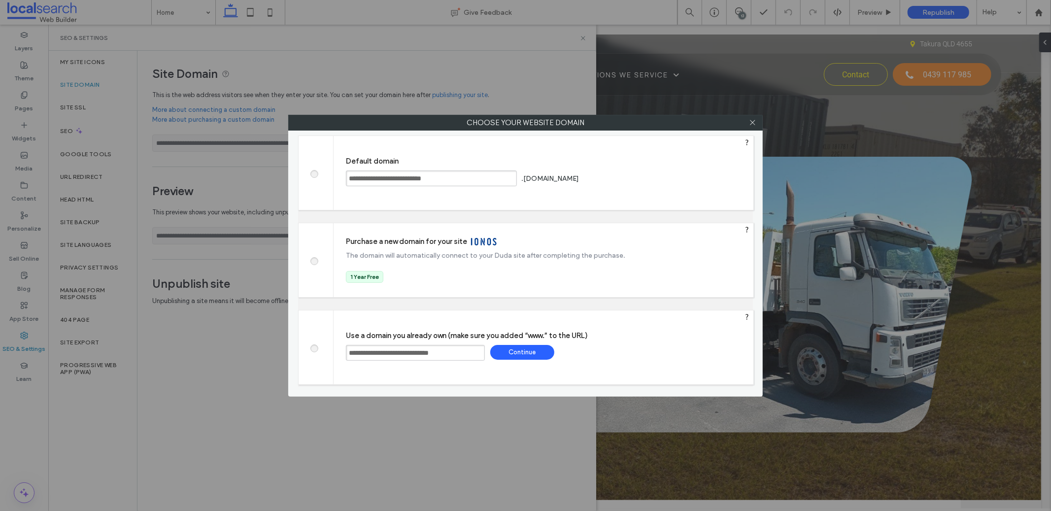
click at [538, 353] on div "Continue" at bounding box center [522, 352] width 64 height 15
type input "**********"
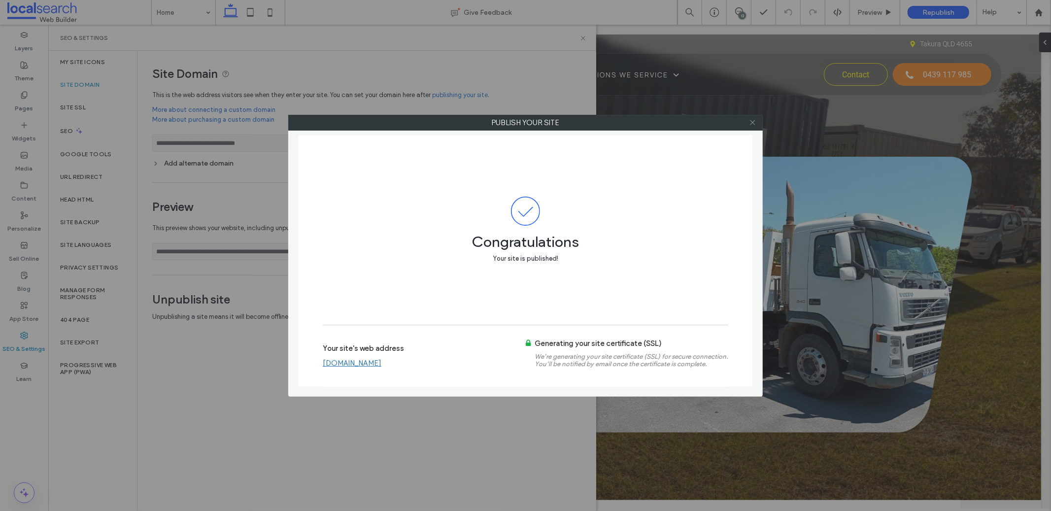
click at [754, 122] on icon at bounding box center [752, 122] width 7 height 7
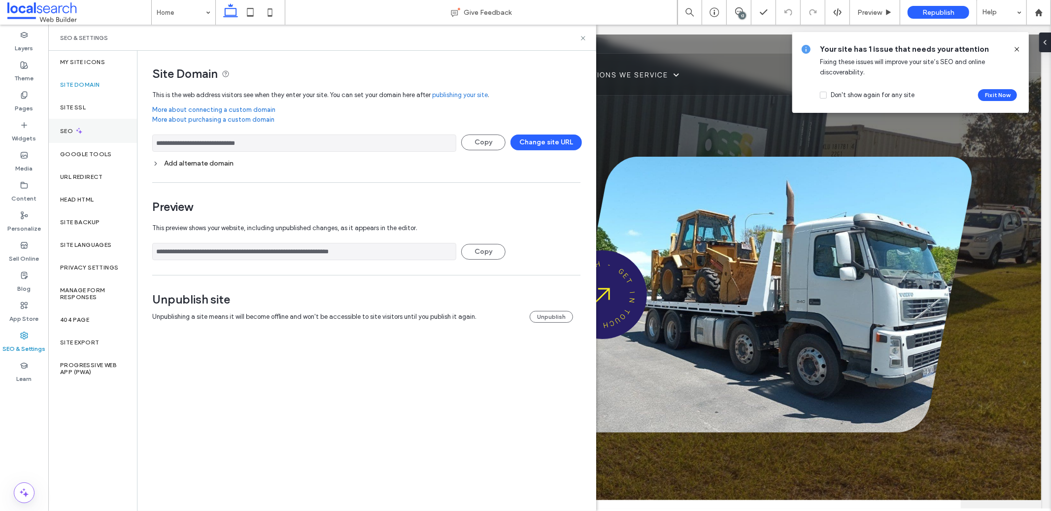
click at [81, 131] on icon at bounding box center [79, 131] width 8 height 8
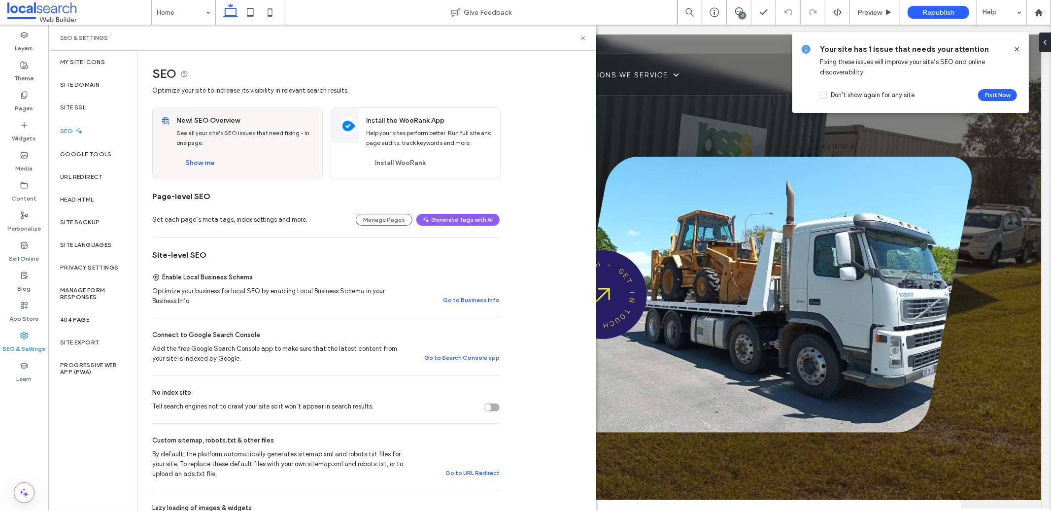
click at [322, 203] on div "Set each page’s meta tags, index settings and more. Manage Pages Generate Tags …" at bounding box center [325, 219] width 347 height 35
click at [97, 78] on div "Site Domain" at bounding box center [92, 84] width 89 height 23
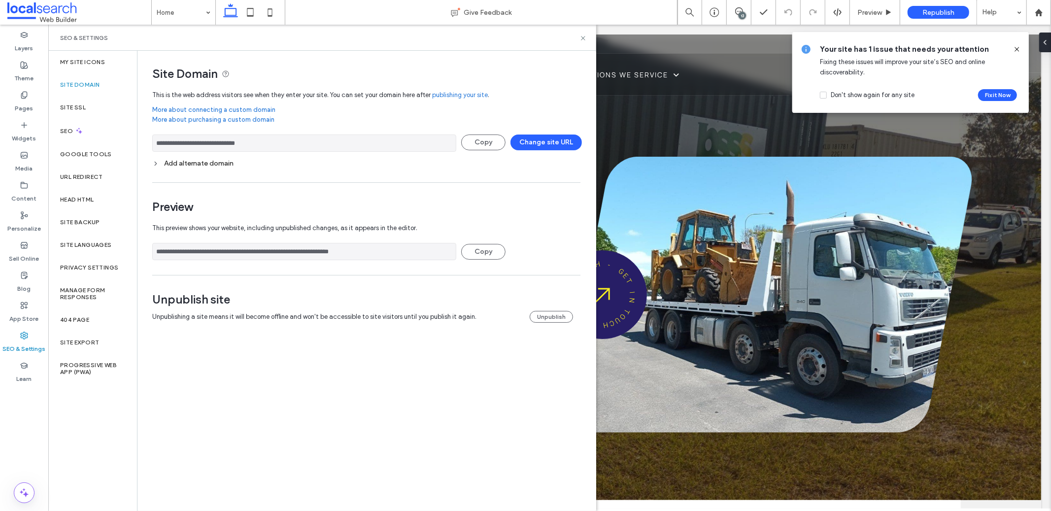
click at [90, 95] on div "Site Domain" at bounding box center [92, 84] width 89 height 23
click at [94, 109] on div "Site SSL" at bounding box center [92, 107] width 89 height 23
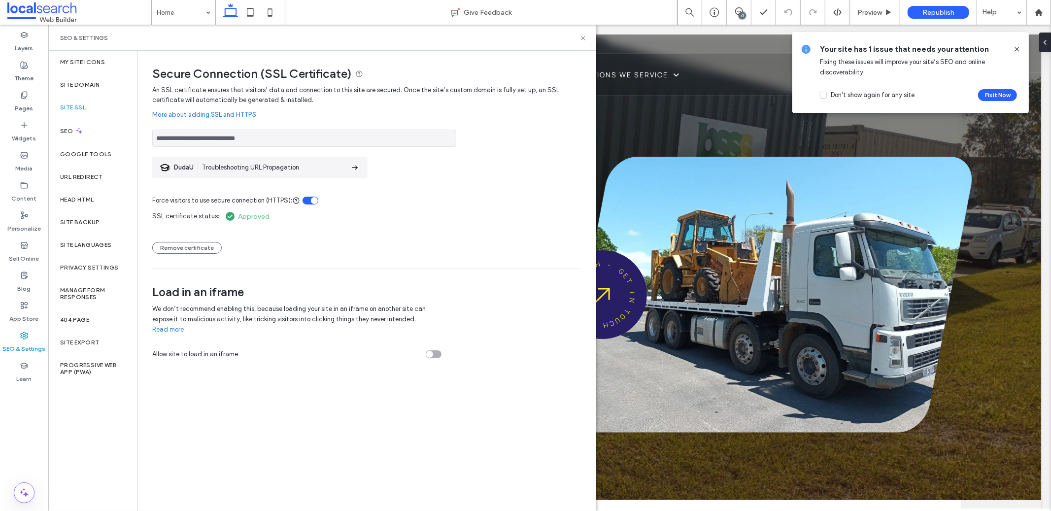
click at [192, 137] on input "**********" at bounding box center [304, 138] width 304 height 17
click at [579, 39] on div "SEO & Settings" at bounding box center [322, 38] width 524 height 8
click at [581, 39] on use at bounding box center [583, 38] width 4 height 4
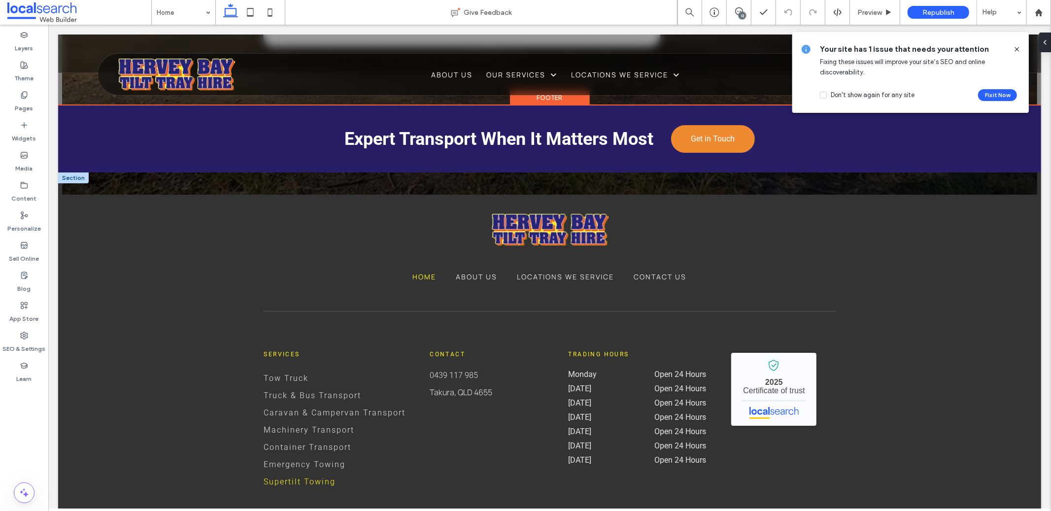
scroll to position [3069, 0]
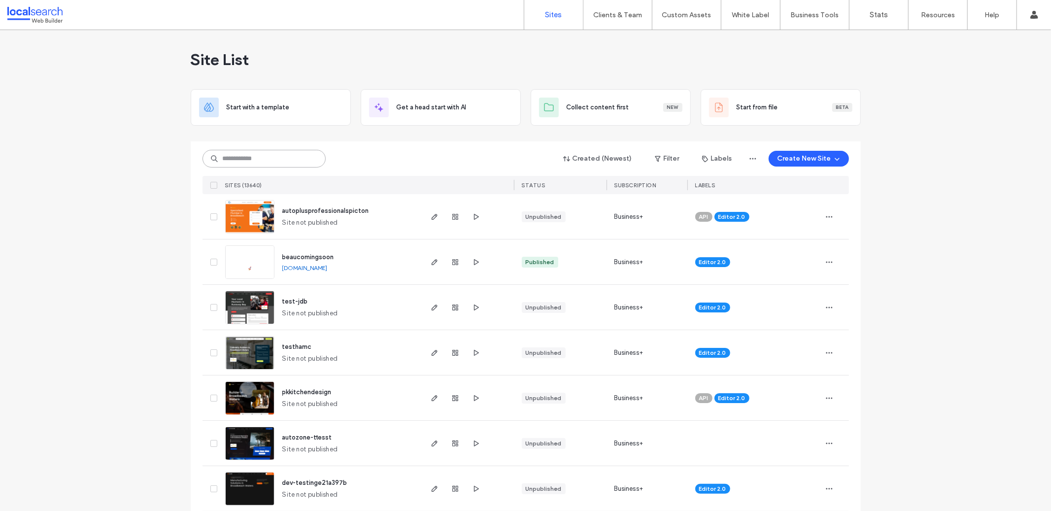
click at [260, 153] on input at bounding box center [263, 159] width 123 height 18
paste input "**********"
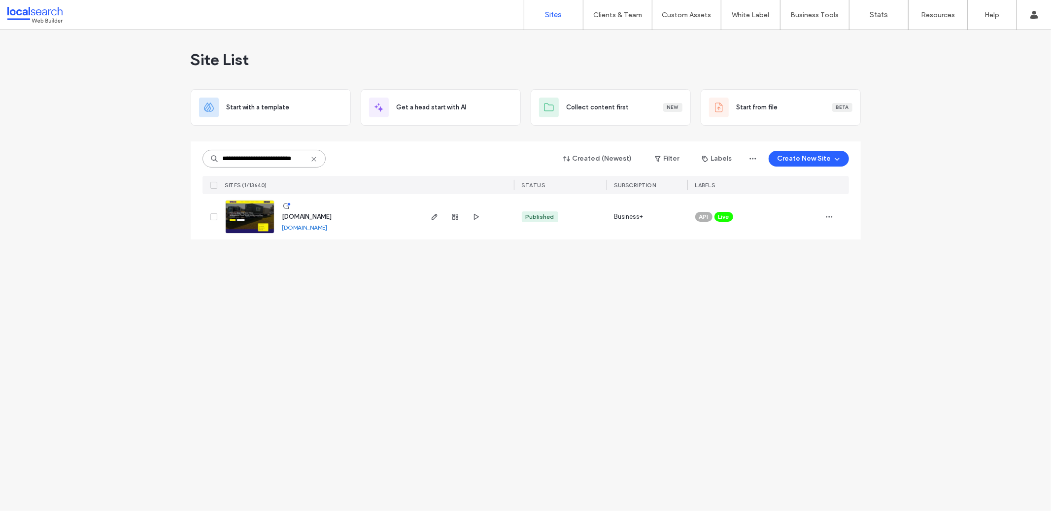
type input "**********"
click at [433, 217] on icon "button" at bounding box center [435, 217] width 8 height 8
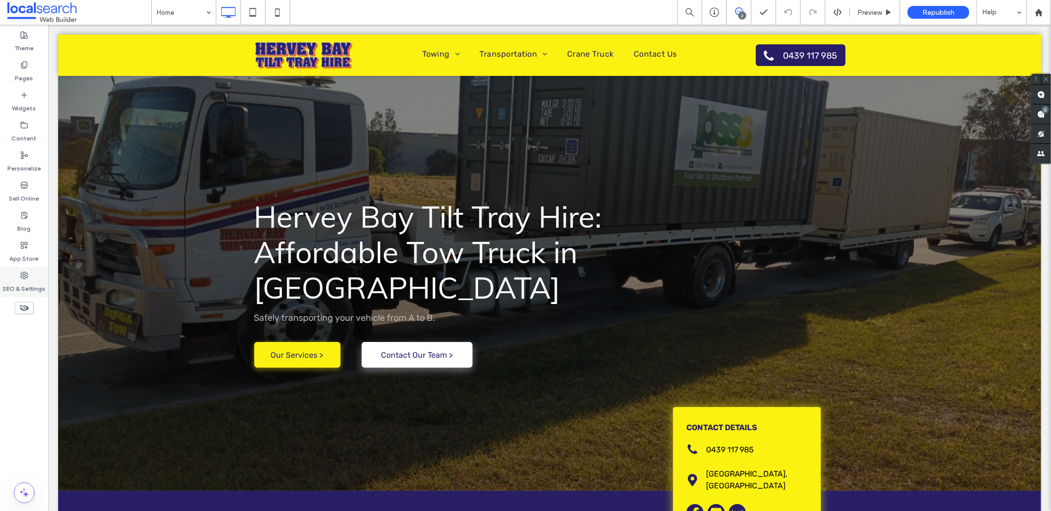
click at [36, 279] on label "SEO & Settings" at bounding box center [24, 286] width 43 height 14
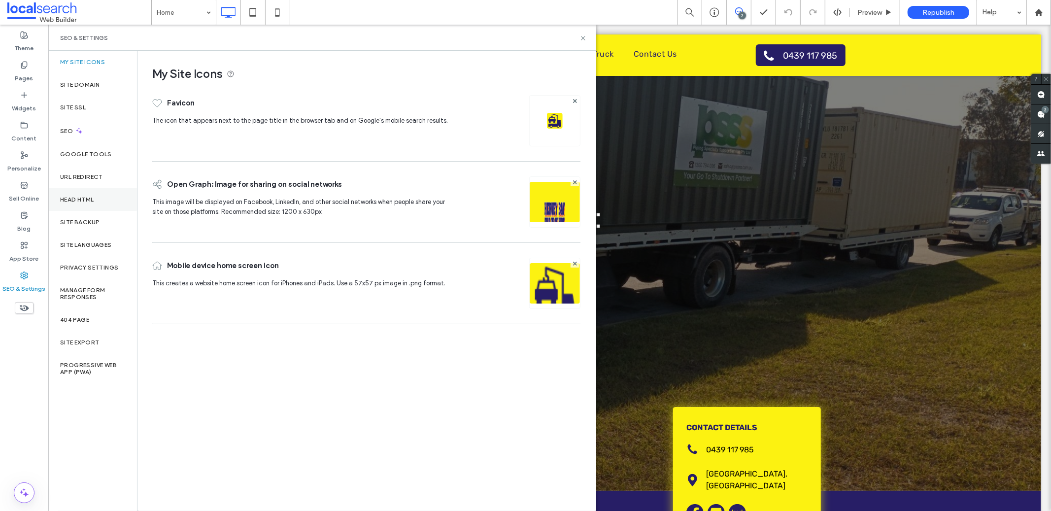
click at [91, 201] on label "Head HTML" at bounding box center [77, 199] width 34 height 7
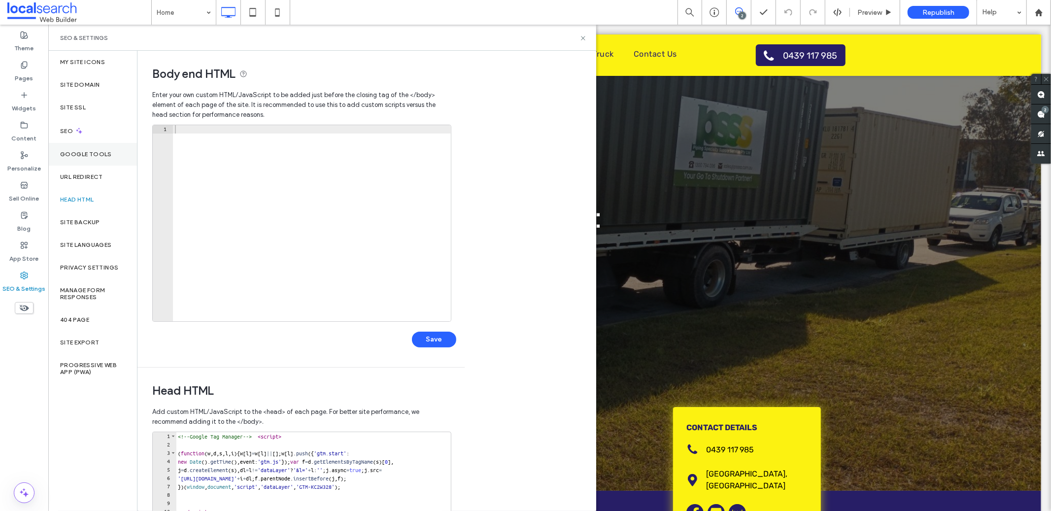
click at [110, 146] on div "Google Tools" at bounding box center [92, 154] width 89 height 23
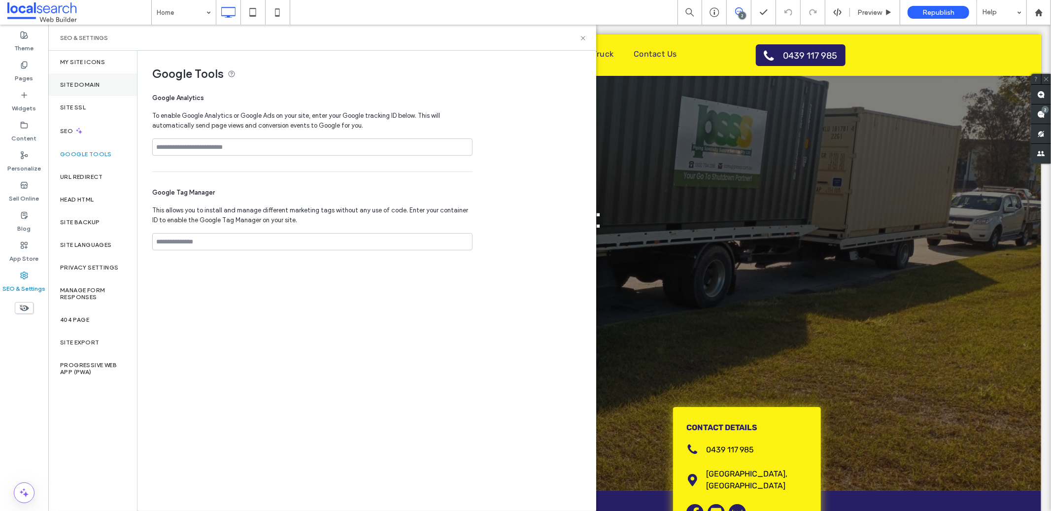
click at [84, 85] on label "Site Domain" at bounding box center [79, 84] width 39 height 7
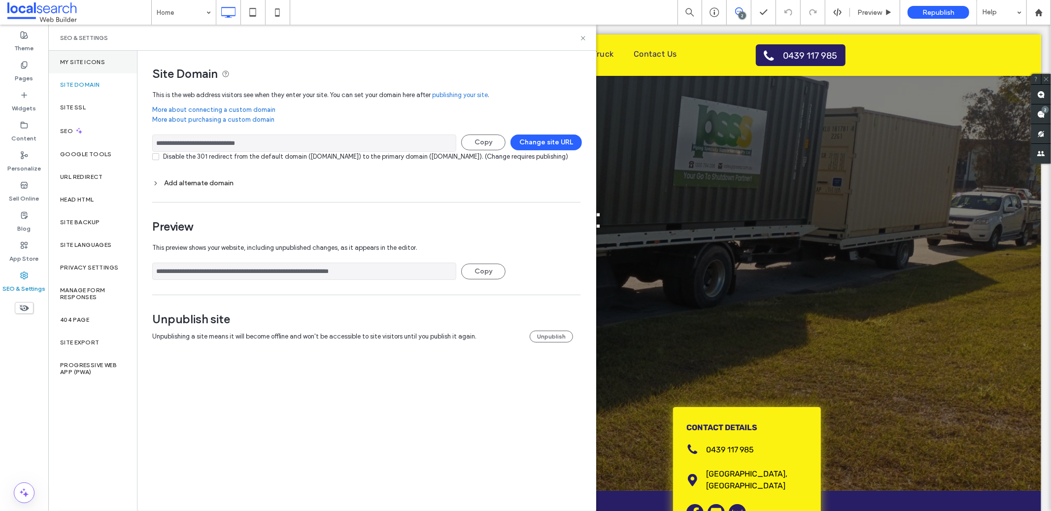
click at [110, 59] on div "My Site Icons" at bounding box center [92, 62] width 89 height 23
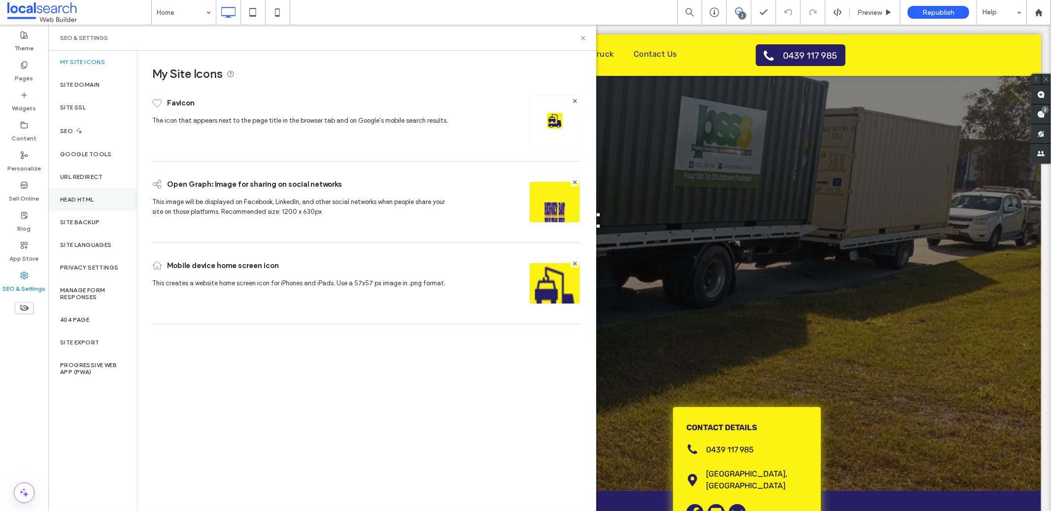
click at [123, 198] on div "Head HTML" at bounding box center [92, 199] width 89 height 23
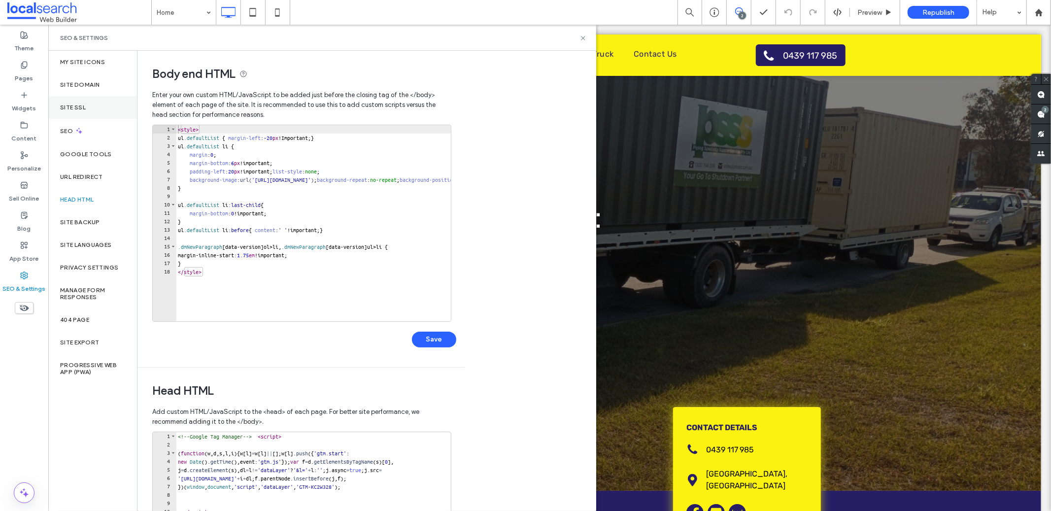
click at [108, 117] on div "Site SSL" at bounding box center [92, 107] width 89 height 23
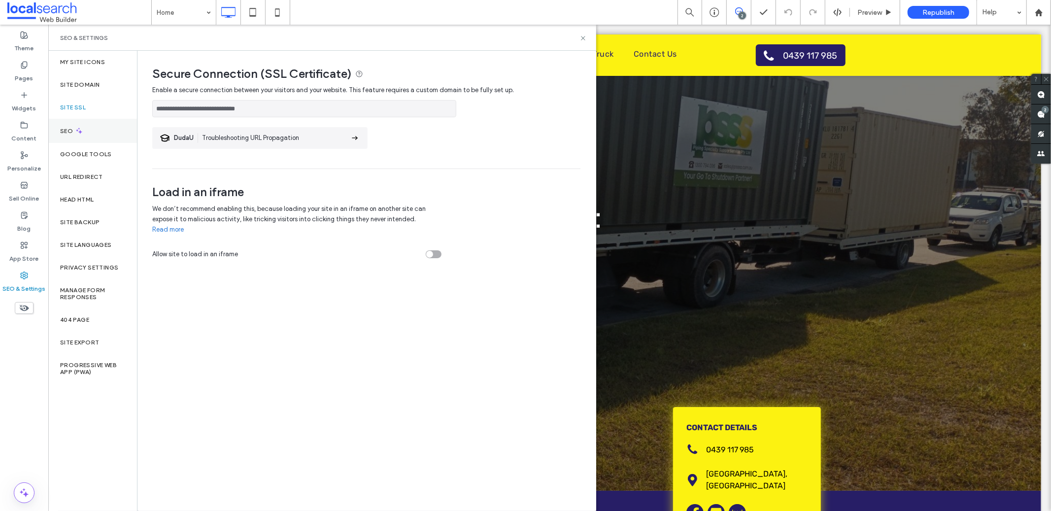
click at [111, 125] on div "SEO" at bounding box center [92, 131] width 89 height 24
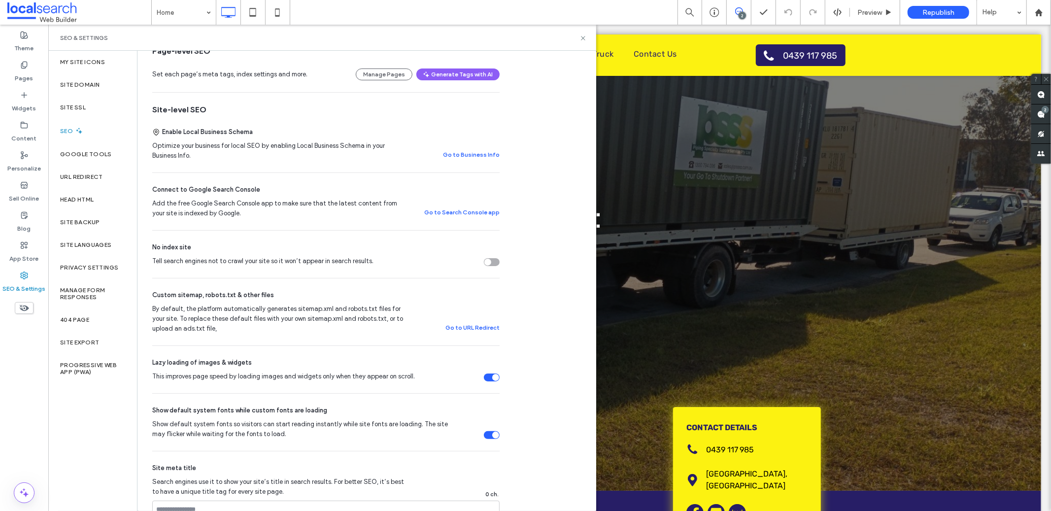
scroll to position [22, 0]
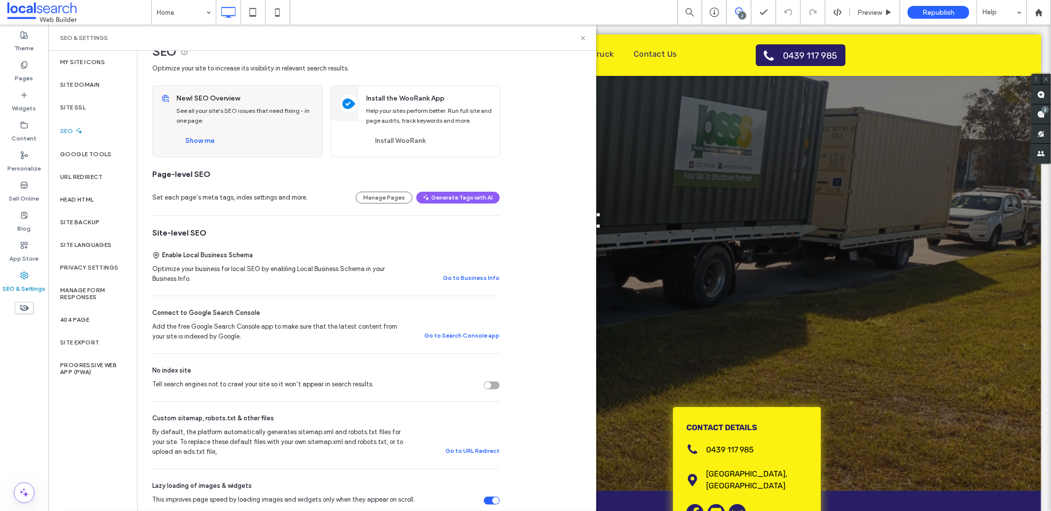
click at [490, 381] on section "Tell search engines not to crawl your site so it won’t appear in search results." at bounding box center [325, 384] width 347 height 10
click at [490, 385] on div "Tell search engines not to crawl your site so it won’t appear in search results." at bounding box center [487, 385] width 7 height 7
click at [100, 85] on div "Site Domain" at bounding box center [92, 84] width 89 height 23
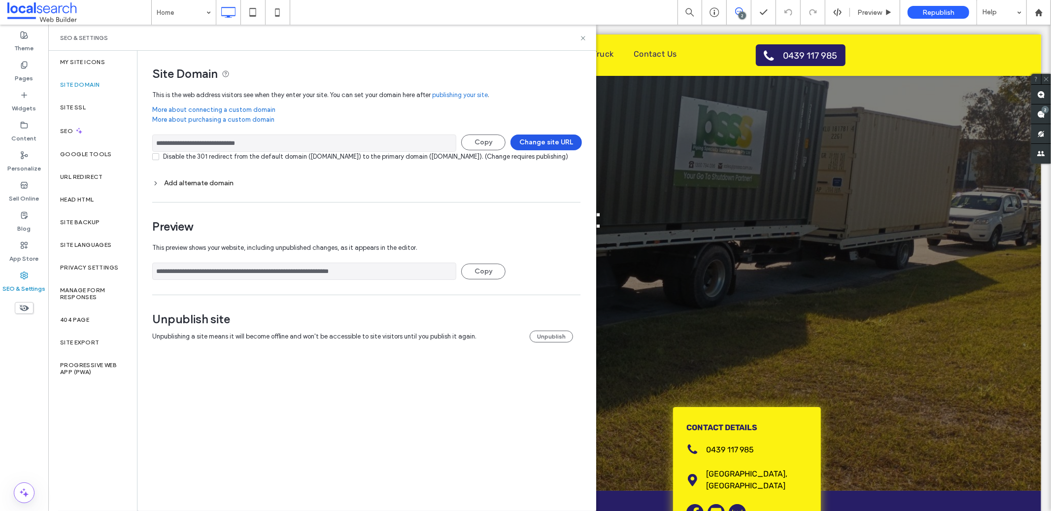
click at [552, 144] on button "Change site URL" at bounding box center [545, 142] width 71 height 16
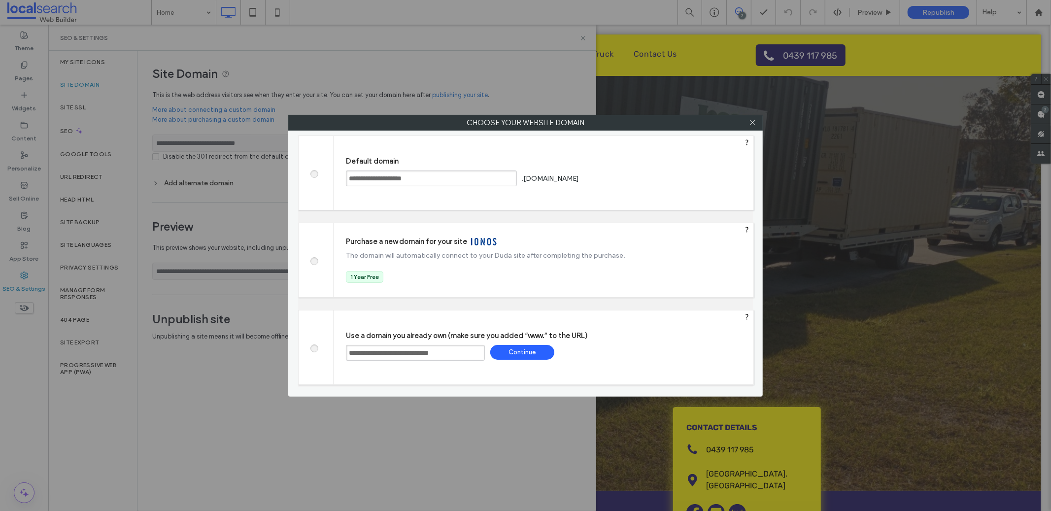
click at [320, 174] on label at bounding box center [314, 172] width 18 height 7
click at [650, 175] on div "Save" at bounding box center [618, 178] width 64 height 15
type input "**********"
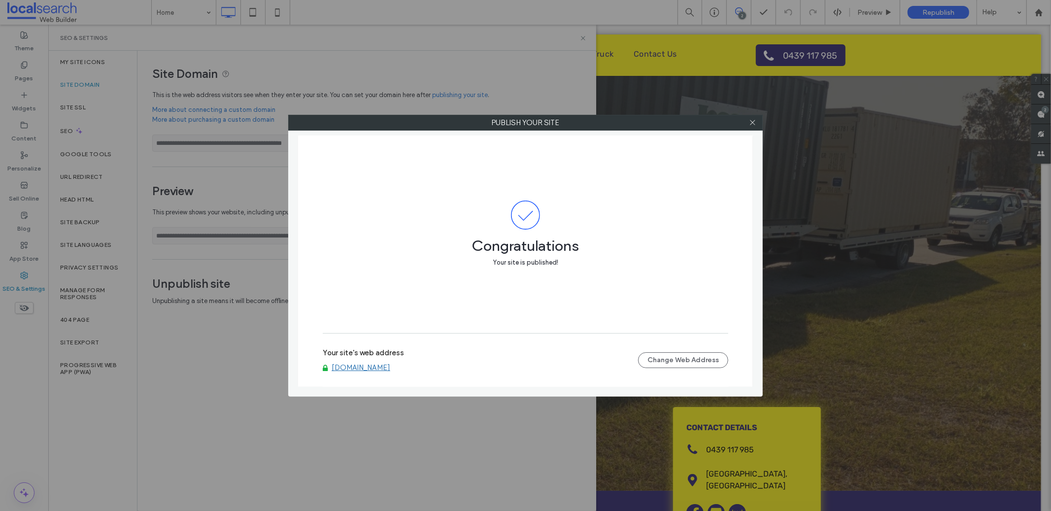
click at [756, 120] on div at bounding box center [752, 122] width 15 height 15
click at [756, 124] on div at bounding box center [752, 122] width 15 height 15
click at [757, 122] on div at bounding box center [752, 122] width 15 height 15
click at [754, 122] on icon at bounding box center [752, 122] width 7 height 7
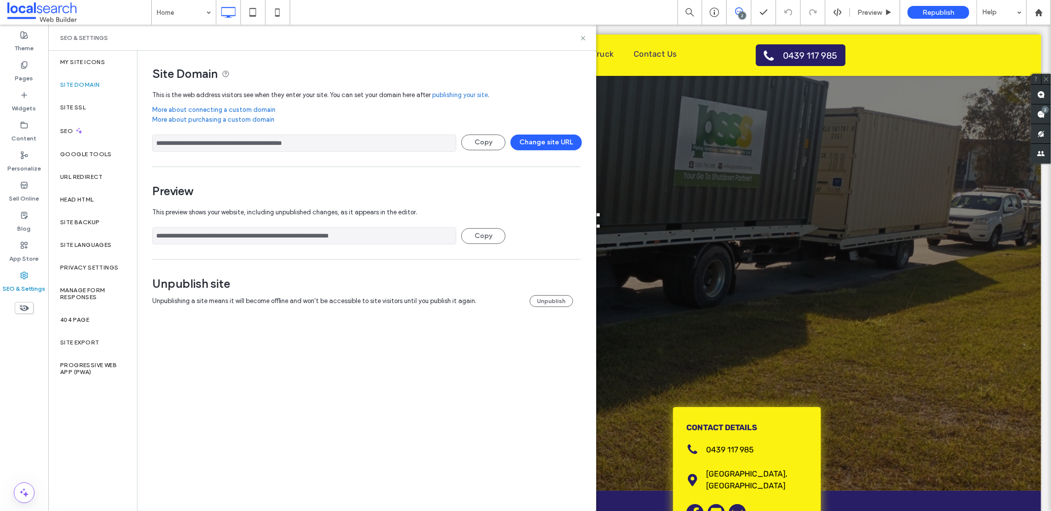
click at [549, 308] on div "Unpublish site Unpublishing a site means it will become offline and won't be ac…" at bounding box center [366, 293] width 428 height 35
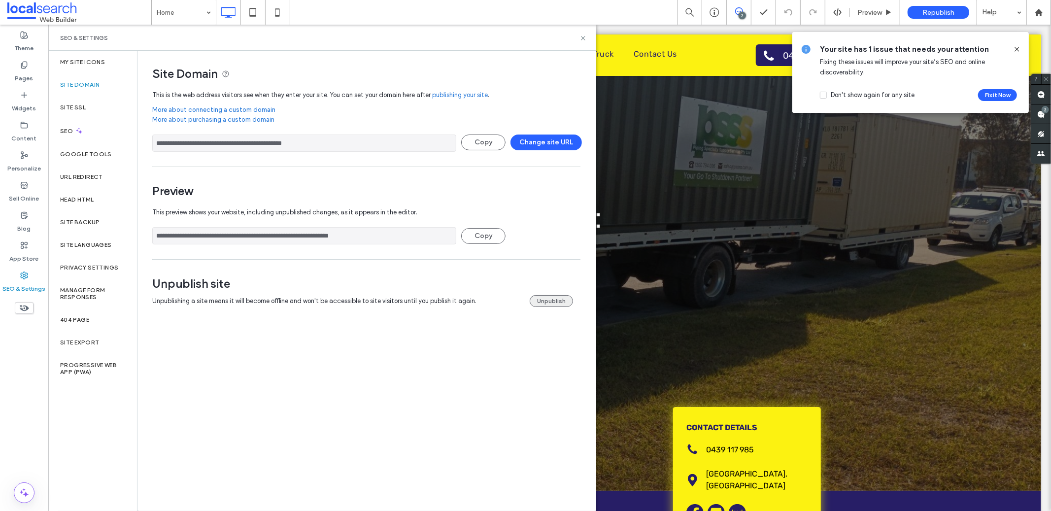
click at [548, 306] on button "Unpublish" at bounding box center [551, 301] width 43 height 12
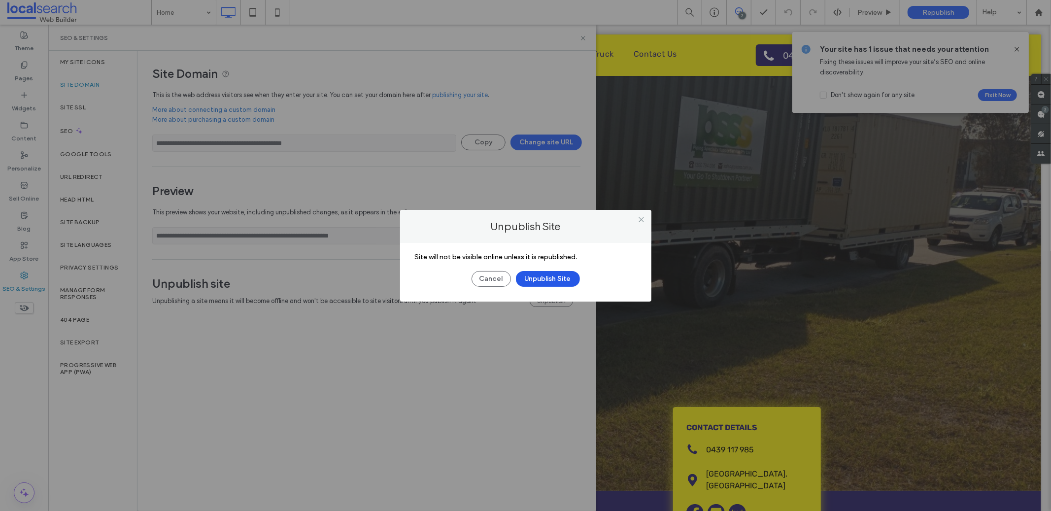
click at [556, 278] on button "Unpublish Site" at bounding box center [548, 279] width 64 height 16
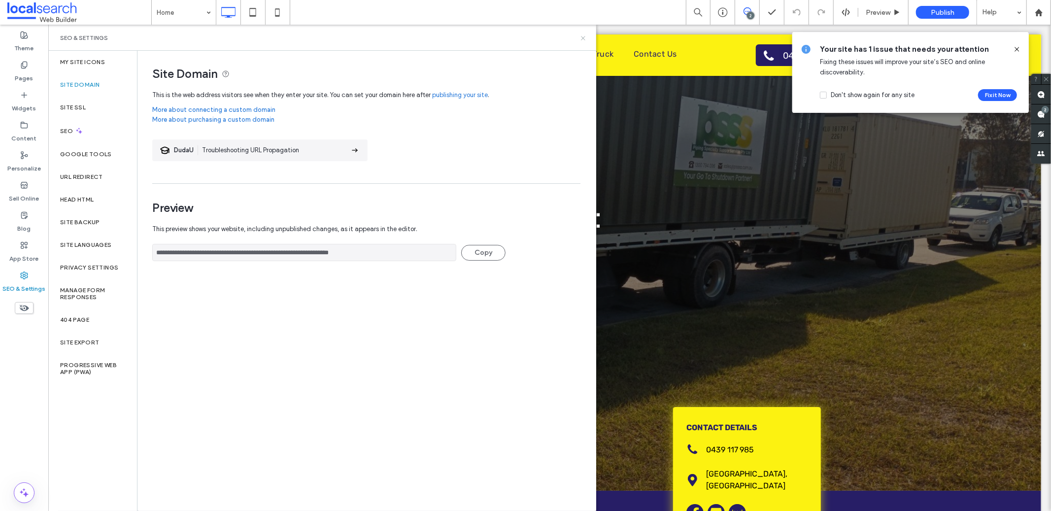
click at [582, 43] on div "SEO & Settings" at bounding box center [322, 38] width 548 height 26
click at [582, 39] on icon at bounding box center [582, 37] width 7 height 7
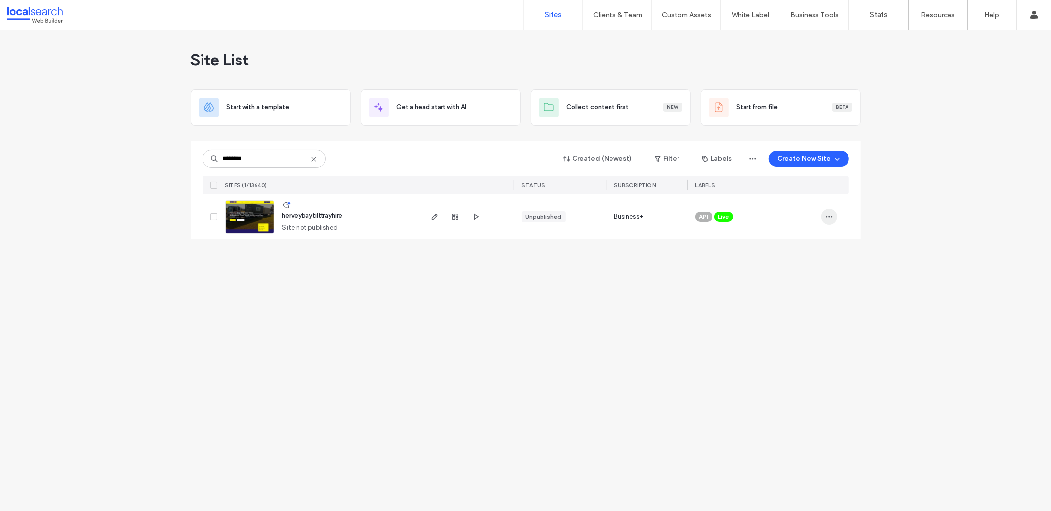
type input "********"
click at [823, 213] on span "button" at bounding box center [829, 217] width 16 height 16
click at [781, 319] on span "Unassign Label" at bounding box center [789, 317] width 44 height 10
click at [740, 208] on icon at bounding box center [739, 209] width 4 height 4
